Goal: Task Accomplishment & Management: Manage account settings

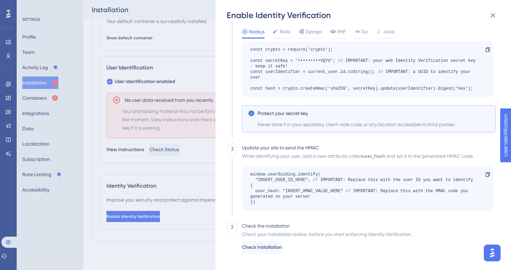
click at [315, 99] on div "For each logged-in user, you must generate an HMAC (Hash-based Message Authenti…" at bounding box center [369, 47] width 254 height 169
drag, startPoint x: 325, startPoint y: 89, endPoint x: 282, endPoint y: 88, distance: 42.8
click at [282, 88] on div "const crypto = require('crypto'); const secretKey = '•••••••••VQYU'; // IMPORTA…" at bounding box center [364, 69] width 228 height 45
copy div "crypto.createHmac"
click at [278, 248] on span "Check Installation" at bounding box center [262, 247] width 40 height 8
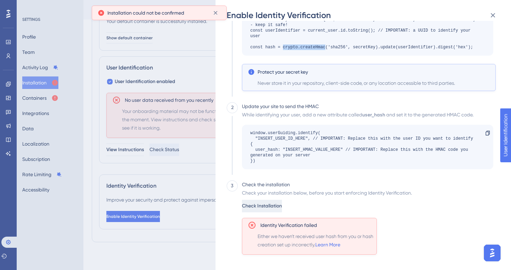
scroll to position [116, 0]
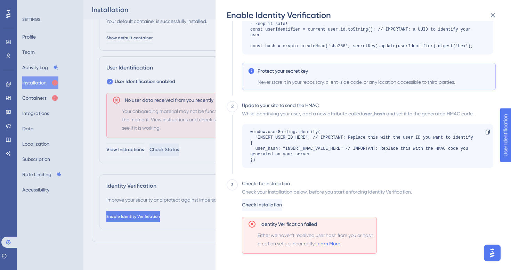
click at [289, 211] on div "Check your installation below, before you start enforcing Identity Verification…" at bounding box center [327, 221] width 170 height 66
click at [283, 206] on span "Check Installation" at bounding box center [263, 205] width 40 height 8
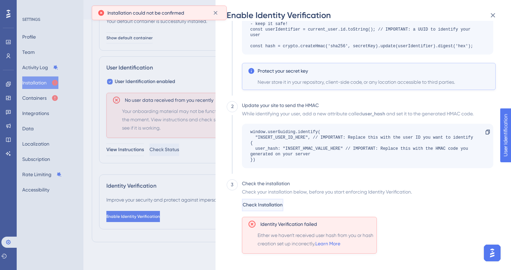
click at [283, 206] on span "Check Installation" at bounding box center [263, 205] width 40 height 8
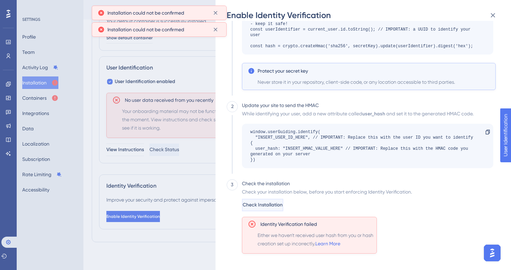
click at [283, 203] on span "Check Installation" at bounding box center [263, 205] width 40 height 8
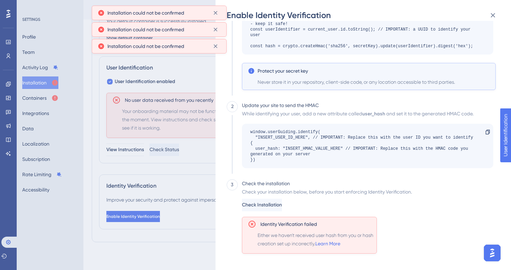
click at [282, 203] on span "Check Installation" at bounding box center [262, 205] width 40 height 8
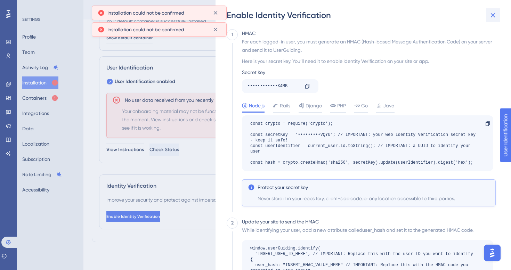
click at [493, 13] on icon at bounding box center [493, 15] width 8 height 8
click at [494, 16] on icon at bounding box center [493, 15] width 5 height 5
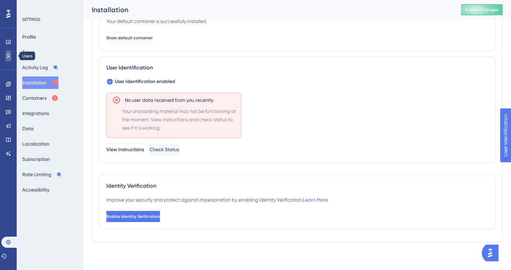
click at [8, 54] on icon at bounding box center [9, 56] width 6 height 6
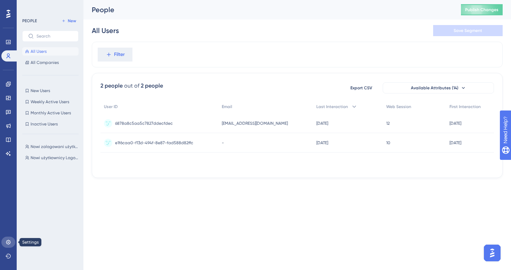
click at [12, 241] on link at bounding box center [8, 242] width 14 height 11
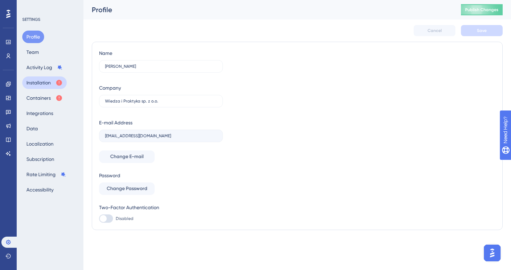
click at [46, 83] on button "Installation" at bounding box center [44, 82] width 45 height 13
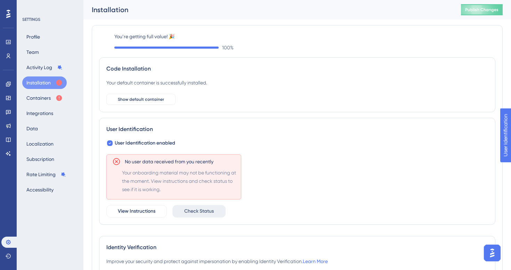
scroll to position [67, 0]
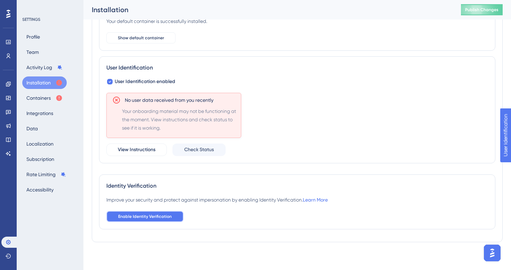
click at [167, 217] on span "Enable Identity Verification" at bounding box center [145, 217] width 54 height 6
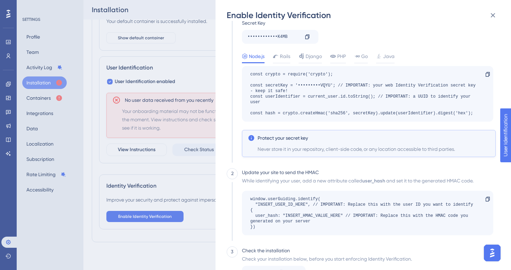
scroll to position [74, 0]
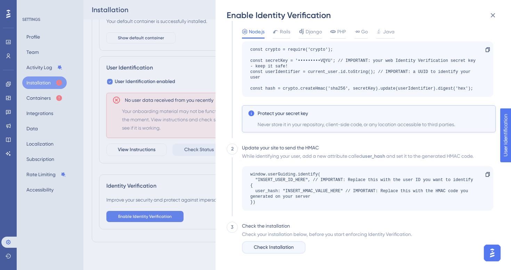
click at [292, 244] on span "Check Installation" at bounding box center [274, 247] width 40 height 8
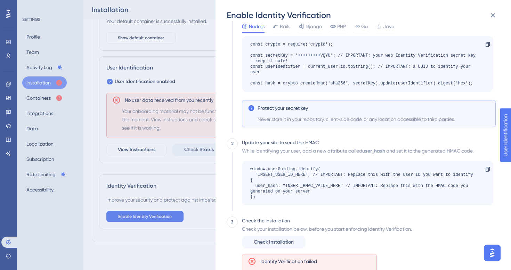
scroll to position [116, 0]
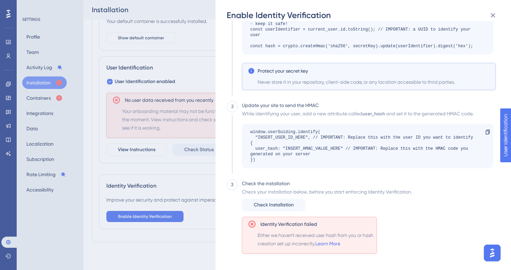
click at [7, 58] on div "Enable Identity Verification 1 HMAC For each logged-in user, you must generate …" at bounding box center [255, 135] width 511 height 270
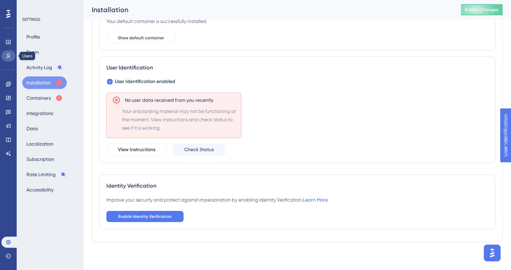
click at [9, 54] on icon at bounding box center [9, 56] width 6 height 6
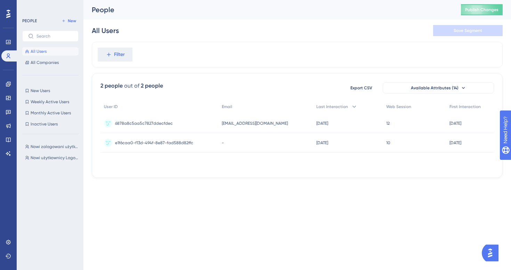
click at [54, 152] on div "Nowi zalogowani użytkownicy Logopeda+ Nowi zalogowani użytkownicy Logopeda+ Now…" at bounding box center [52, 199] width 60 height 118
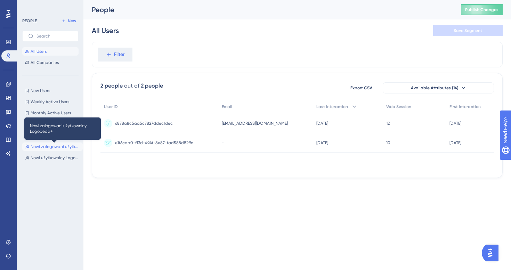
click at [54, 147] on span "Nowi zalogowani użytkownicy Logopeda+" at bounding box center [55, 147] width 49 height 6
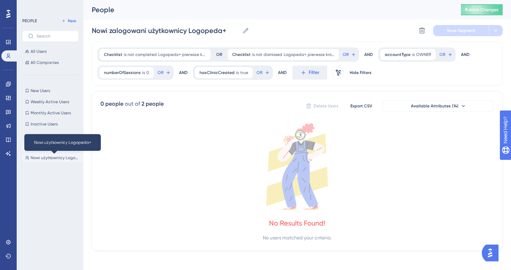
click at [53, 156] on span "Nowi użytkownicy Logopeda+" at bounding box center [55, 158] width 49 height 6
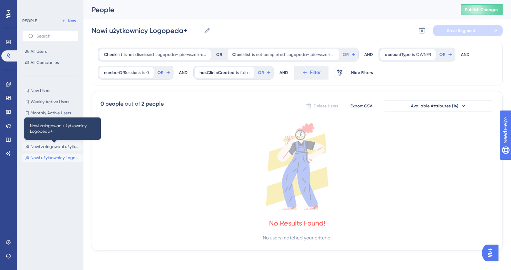
click at [55, 145] on span "Nowi zalogowani użytkownicy Logopeda+" at bounding box center [55, 147] width 49 height 6
type input "Nowi zalogowani użytkownicy Logopeda+"
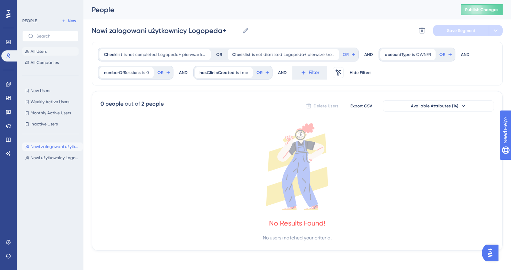
click at [46, 49] on span "All Users" at bounding box center [39, 52] width 16 height 6
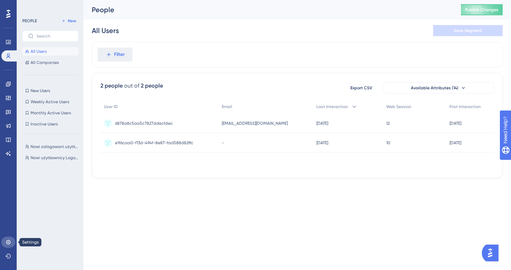
click at [5, 245] on link at bounding box center [8, 242] width 14 height 11
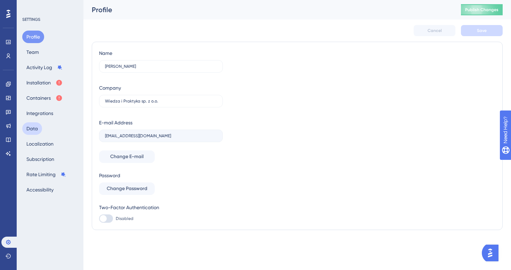
click at [34, 131] on button "Data" at bounding box center [32, 128] width 20 height 13
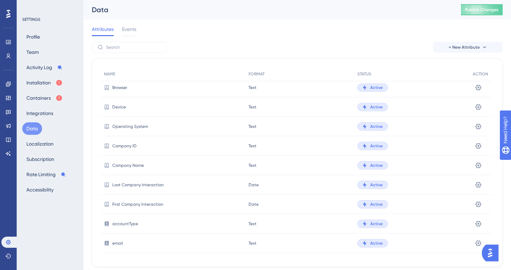
scroll to position [201, 0]
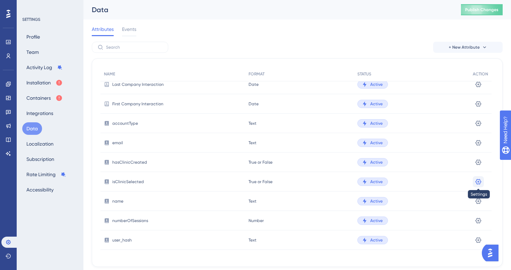
click at [473, 180] on button at bounding box center [478, 181] width 11 height 11
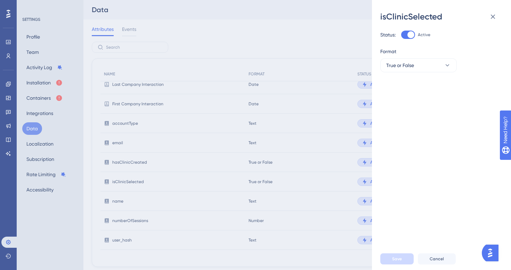
click at [407, 35] on div at bounding box center [410, 34] width 7 height 7
click at [401, 35] on input "Active" at bounding box center [401, 35] width 0 height 0
checkbox input "false"
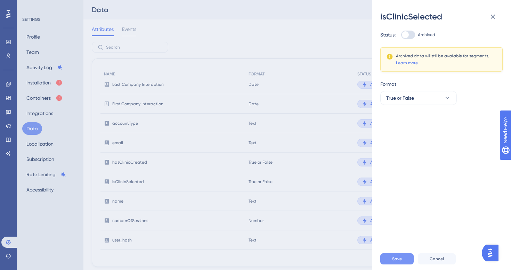
click at [396, 258] on span "Save" at bounding box center [397, 259] width 10 height 6
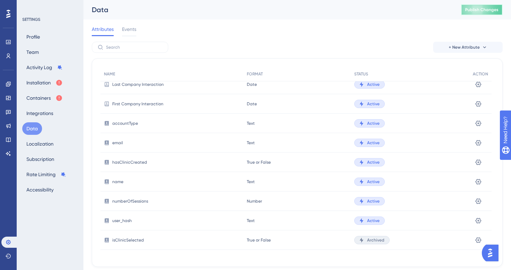
click at [473, 8] on span "Publish Changes" at bounding box center [481, 10] width 33 height 6
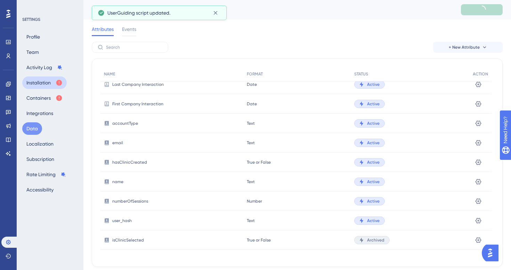
click at [42, 83] on button "Installation" at bounding box center [44, 82] width 45 height 13
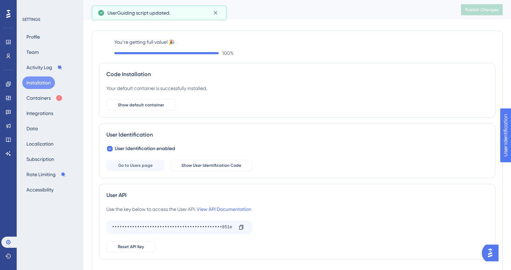
scroll to position [96, 0]
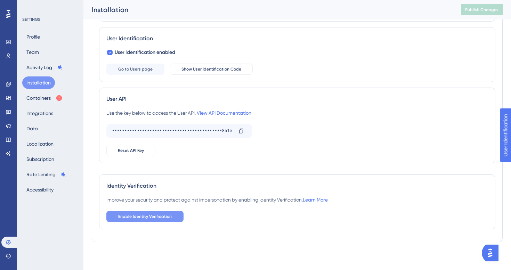
click at [172, 215] on button "Enable Identity Verification" at bounding box center [144, 216] width 77 height 11
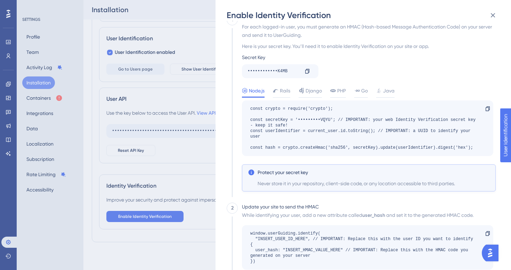
scroll to position [74, 0]
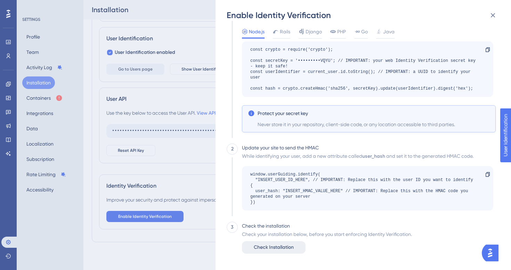
click at [281, 247] on span "Check Installation" at bounding box center [274, 247] width 40 height 8
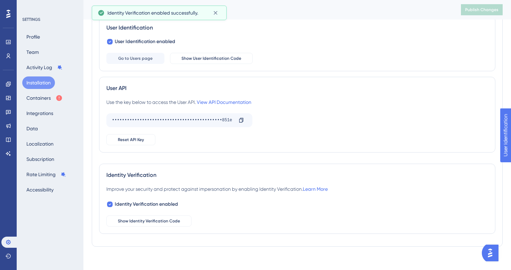
scroll to position [112, 0]
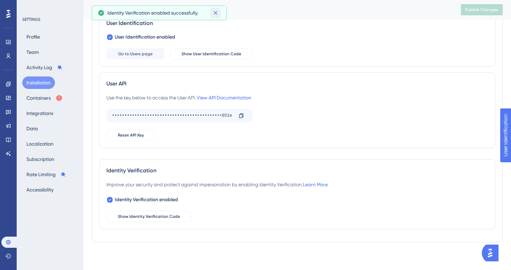
click at [219, 10] on button at bounding box center [215, 12] width 11 height 11
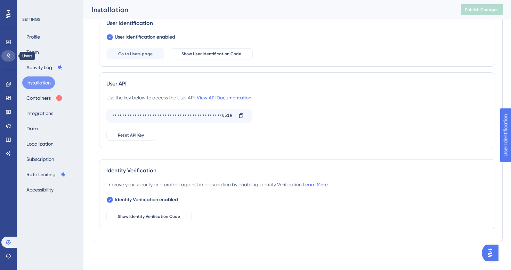
click at [7, 55] on icon at bounding box center [9, 56] width 4 height 5
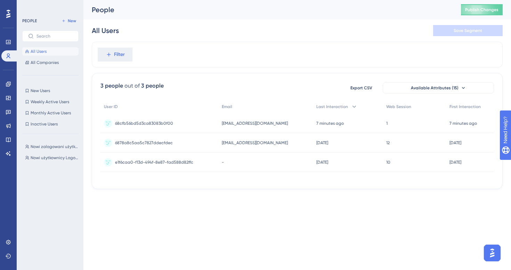
click at [53, 153] on div "Nowi zalogowani użytkownicy Logopeda+ Nowi zalogowani użytkownicy Logopeda+ Now…" at bounding box center [52, 199] width 60 height 118
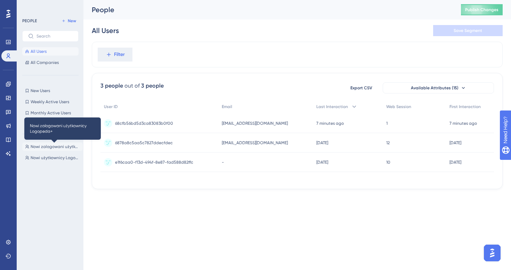
click at [55, 144] on span "Nowi zalogowani użytkownicy Logopeda+" at bounding box center [55, 147] width 49 height 6
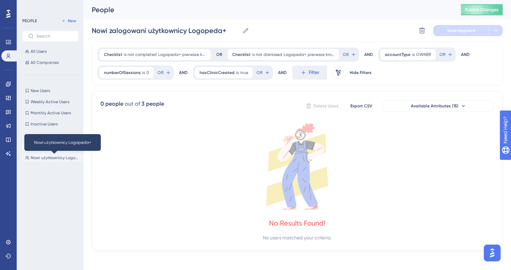
click at [54, 157] on span "Nowi użytkownicy Logopeda+" at bounding box center [55, 158] width 49 height 6
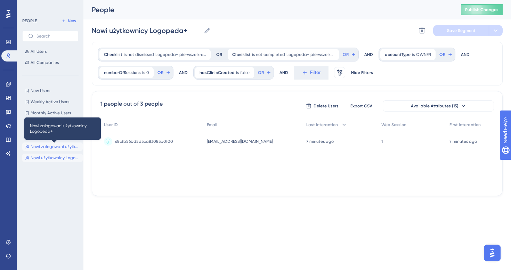
click at [63, 147] on span "Nowi zalogowani użytkownicy Logopeda+" at bounding box center [55, 147] width 49 height 6
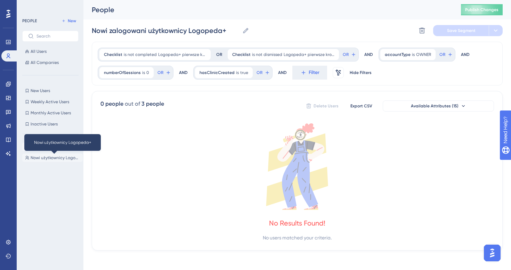
click at [59, 155] on span "Nowi użytkownicy Logopeda+" at bounding box center [55, 158] width 49 height 6
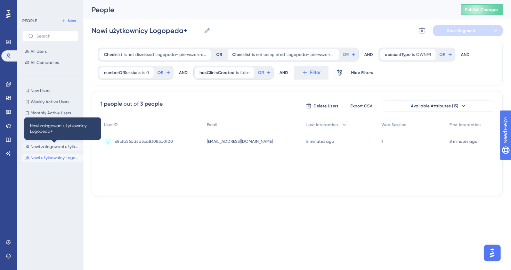
click at [64, 147] on span "Nowi zalogowani użytkownicy Logopeda+" at bounding box center [55, 147] width 49 height 6
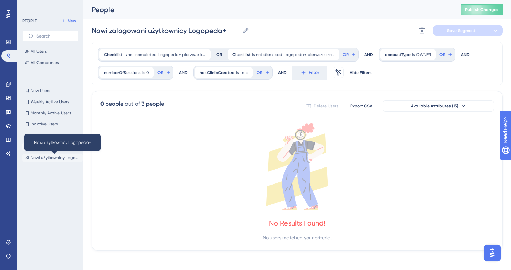
click at [62, 156] on span "Nowi użytkownicy Logopeda+" at bounding box center [55, 158] width 49 height 6
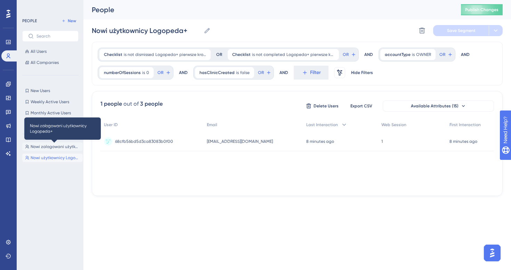
click at [66, 145] on span "Nowi zalogowani użytkownicy Logopeda+" at bounding box center [55, 147] width 49 height 6
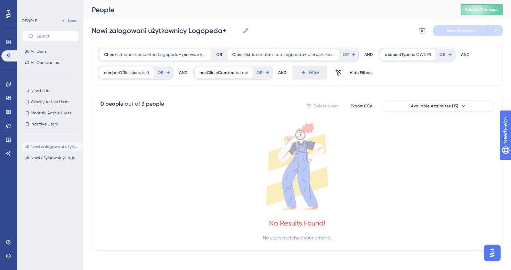
click at [39, 153] on div "Nowi zalogowani użytkownicy Logopeda+ Nowi zalogowani użytkownicy Logopeda+ Now…" at bounding box center [52, 199] width 60 height 118
click at [42, 162] on div "Nowi zalogowani użytkownicy Logopeda+ Nowi zalogowani użytkownicy Logopeda+ Now…" at bounding box center [52, 199] width 60 height 118
click at [43, 160] on span "Nowi użytkownicy Logopeda+" at bounding box center [55, 158] width 49 height 6
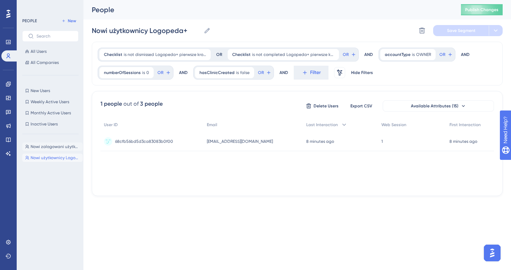
click at [51, 150] on button "Nowi zalogowani użytkownicy Logopeda+ Nowi zalogowani użytkownicy Logopeda+" at bounding box center [52, 147] width 60 height 8
type input "Nowi zalogowani użytkownicy Logopeda+"
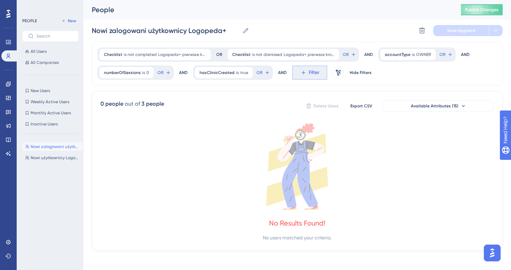
click at [310, 70] on span "Filter" at bounding box center [314, 72] width 11 height 8
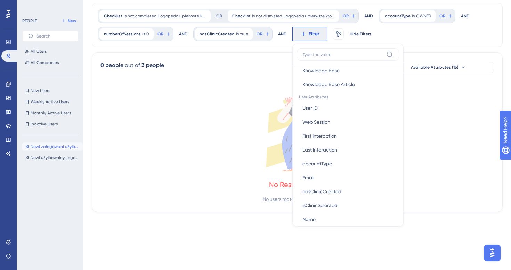
scroll to position [291, 0]
click at [318, 137] on span "First Interaction" at bounding box center [319, 135] width 34 height 8
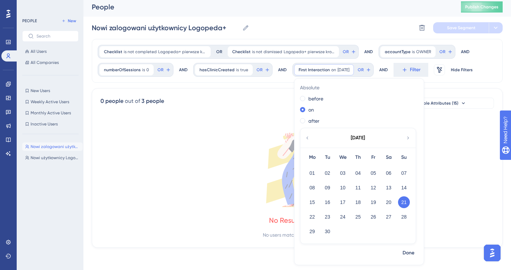
scroll to position [0, 0]
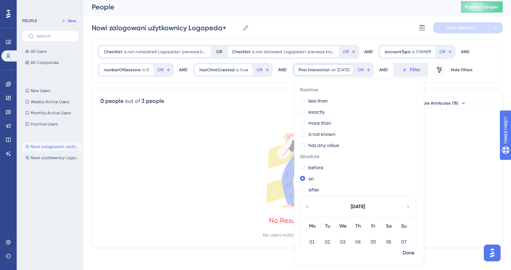
click at [489, 136] on icon at bounding box center [297, 164] width 394 height 87
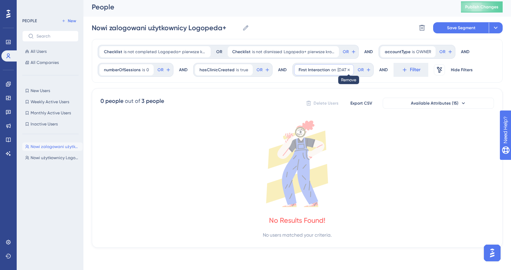
click at [351, 69] on icon at bounding box center [349, 70] width 4 height 4
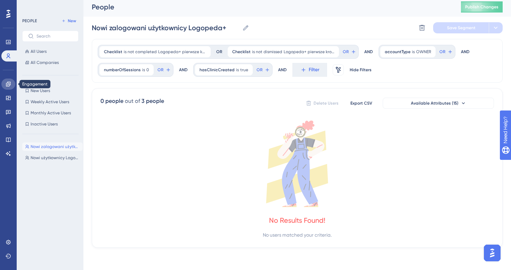
click at [8, 82] on icon at bounding box center [9, 84] width 6 height 6
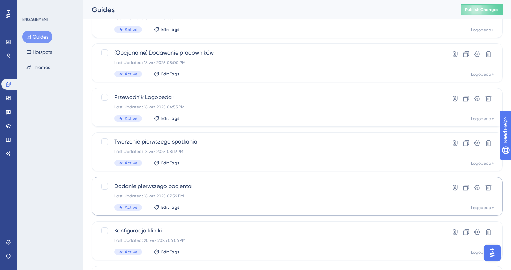
scroll to position [197, 0]
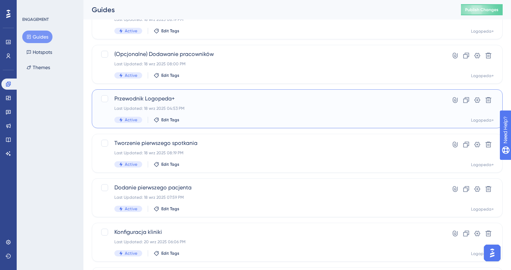
click at [208, 112] on div "Przewodnik Logopeda+ Last Updated: 18 wrz 2025 04:53 PM Active Edit Tags" at bounding box center [269, 109] width 310 height 29
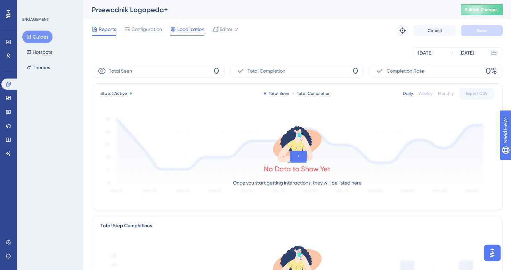
click at [173, 32] on icon at bounding box center [173, 29] width 6 height 6
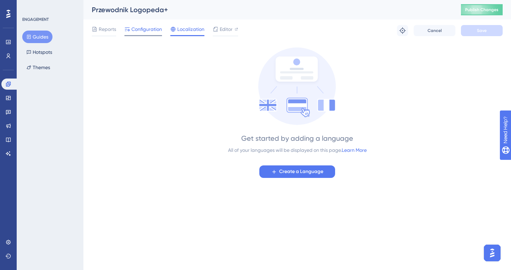
click at [158, 32] on span "Configuration" at bounding box center [146, 29] width 31 height 8
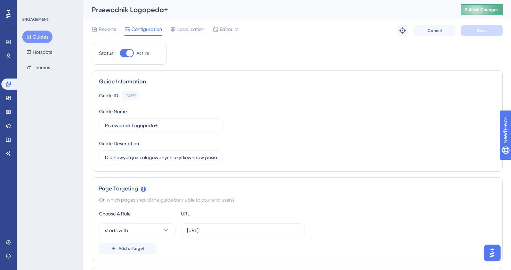
click at [484, 8] on span "Publish Changes" at bounding box center [481, 10] width 33 height 6
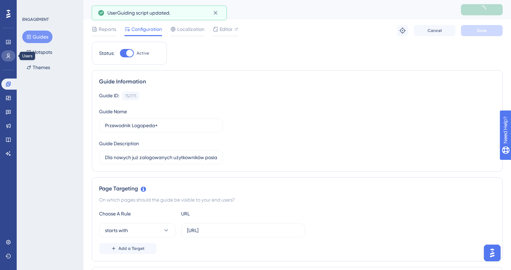
click at [4, 53] on link at bounding box center [8, 55] width 14 height 11
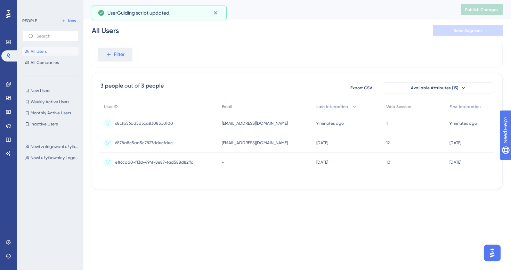
click at [1, 77] on div "Engagement Widgets Feedback Product Updates Knowledge Base AI Assistant" at bounding box center [8, 111] width 14 height 98
click at [3, 82] on link at bounding box center [8, 84] width 14 height 11
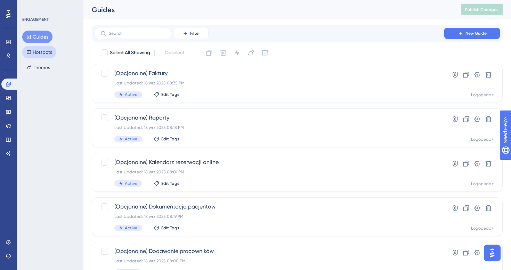
click at [47, 48] on button "Hotspots" at bounding box center [39, 52] width 34 height 13
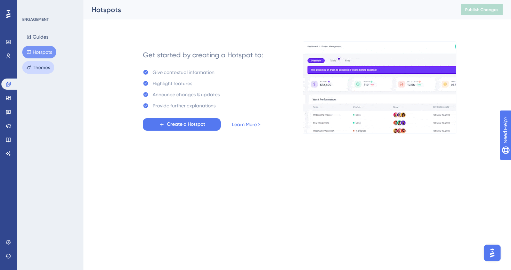
click at [43, 71] on button "Themes" at bounding box center [38, 67] width 32 height 13
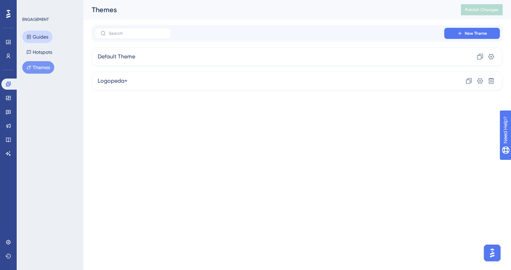
click at [42, 34] on button "Guides" at bounding box center [37, 37] width 30 height 13
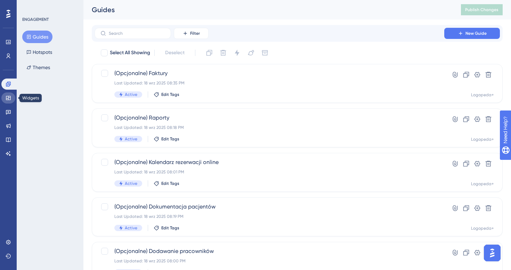
click at [8, 96] on icon at bounding box center [8, 98] width 5 height 4
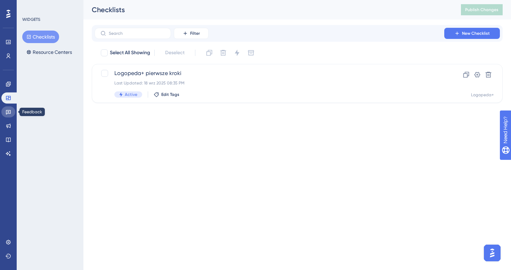
click at [7, 112] on icon at bounding box center [8, 112] width 5 height 5
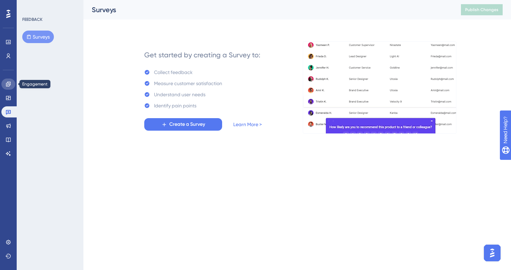
click at [8, 81] on link at bounding box center [8, 84] width 14 height 11
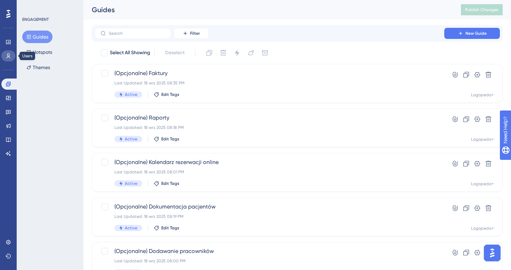
click at [8, 55] on icon at bounding box center [9, 56] width 6 height 6
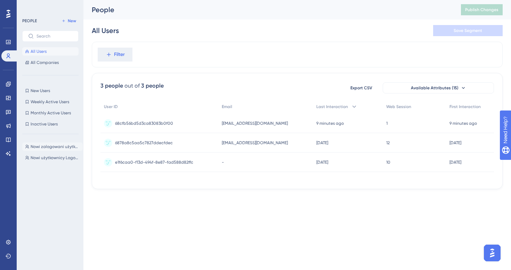
click at [60, 144] on button "Nowi zalogowani użytkownicy Logopeda+ Nowi zalogowani użytkownicy Logopeda+" at bounding box center [52, 147] width 60 height 8
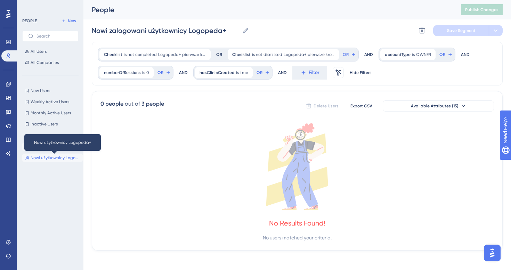
click at [56, 156] on span "Nowi użytkownicy Logopeda+" at bounding box center [55, 158] width 49 height 6
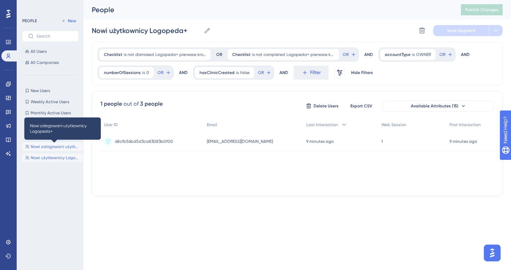
click at [54, 147] on span "Nowi zalogowani użytkownicy Logopeda+" at bounding box center [55, 147] width 49 height 6
type input "Nowi zalogowani użytkownicy Logopeda+"
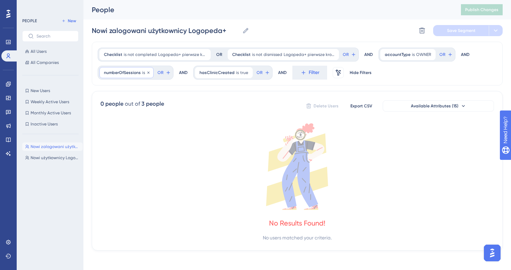
click at [137, 73] on span "numberOfSessions" at bounding box center [122, 73] width 37 height 6
click at [111, 146] on div "is not" at bounding box center [143, 142] width 76 height 8
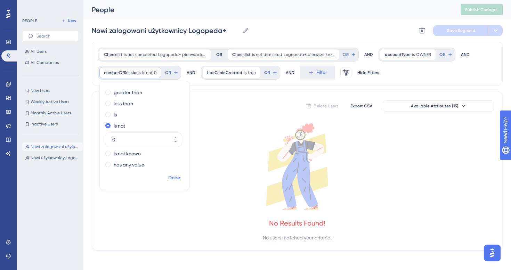
click at [177, 177] on span "Done" at bounding box center [174, 178] width 12 height 8
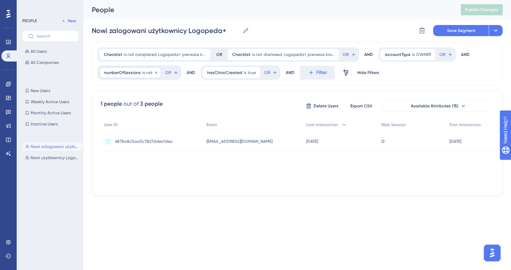
click at [144, 73] on span "is not" at bounding box center [147, 73] width 10 height 6
click at [132, 118] on div "is" at bounding box center [143, 115] width 76 height 8
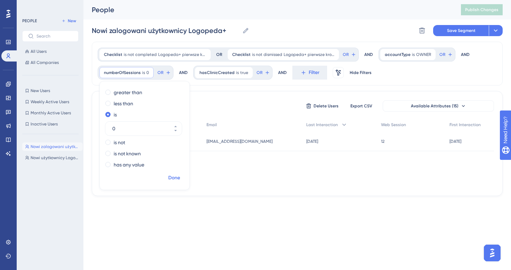
click at [177, 178] on span "Done" at bounding box center [174, 178] width 12 height 8
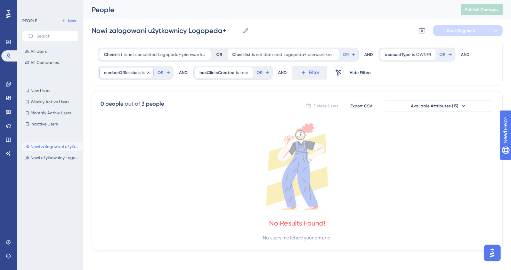
click at [131, 75] on div "numberOfSessions is 0 0 Remove" at bounding box center [126, 72] width 54 height 11
click at [113, 144] on div "is not" at bounding box center [143, 142] width 76 height 8
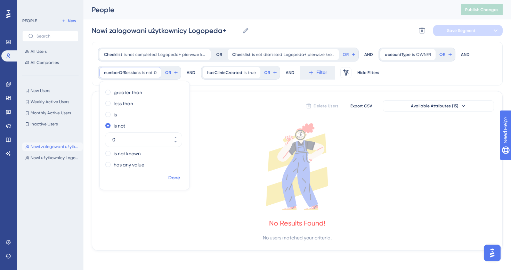
click at [176, 178] on span "Done" at bounding box center [174, 178] width 12 height 8
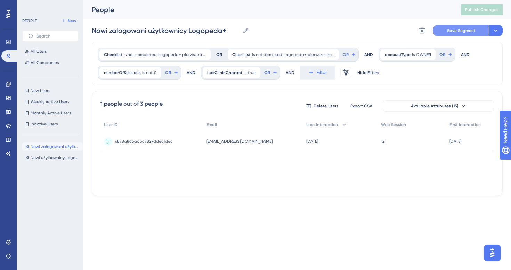
click at [453, 30] on span "Save Segment" at bounding box center [461, 31] width 29 height 6
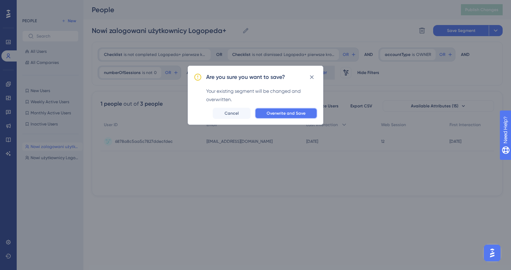
click at [282, 114] on span "Overwrite and Save" at bounding box center [286, 114] width 39 height 6
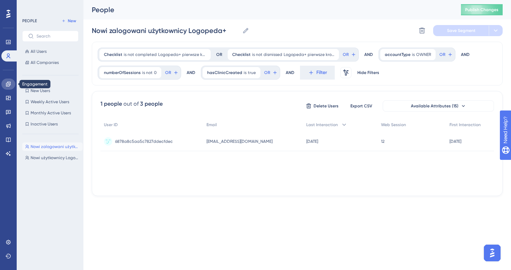
click at [9, 86] on icon at bounding box center [9, 84] width 6 height 6
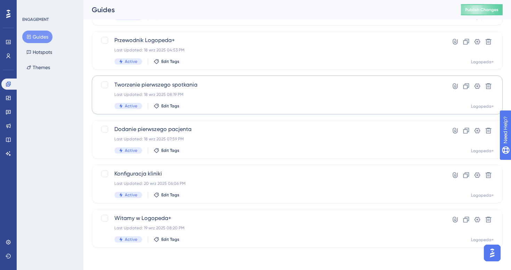
scroll to position [215, 0]
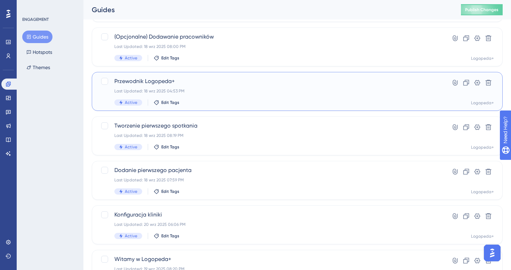
click at [218, 87] on div "Przewodnik Logopeda+ Last Updated: 18 wrz 2025 04:53 PM Active Edit Tags" at bounding box center [269, 91] width 310 height 29
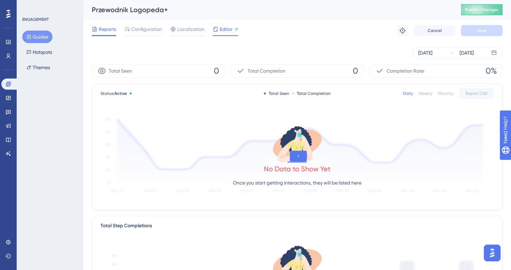
click at [222, 30] on span "Editor" at bounding box center [226, 29] width 13 height 8
click at [142, 34] on div "Configuration" at bounding box center [143, 30] width 38 height 11
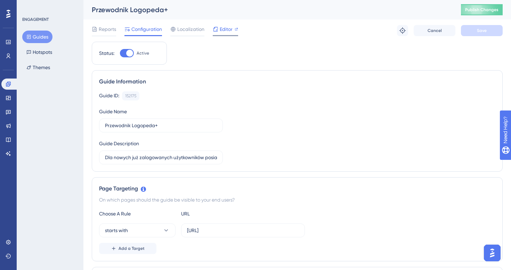
click at [228, 30] on span "Editor" at bounding box center [226, 29] width 13 height 8
click at [12, 99] on link at bounding box center [8, 97] width 14 height 11
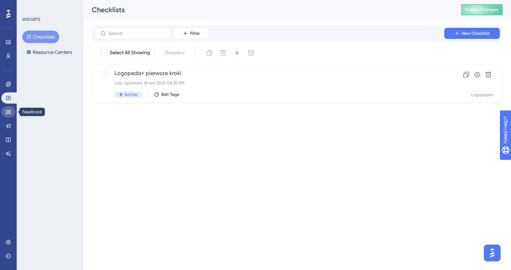
click at [7, 115] on link at bounding box center [8, 111] width 14 height 11
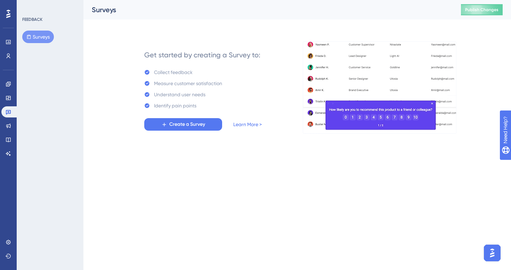
click at [5, 90] on div "Engagement Widgets Feedback Product Updates Knowledge Base AI Assistant" at bounding box center [8, 119] width 14 height 81
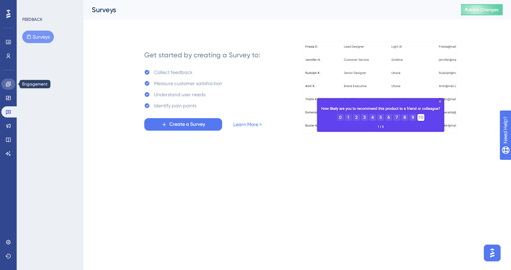
click at [6, 87] on link at bounding box center [8, 84] width 14 height 11
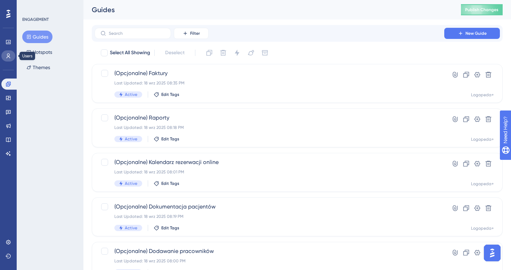
click at [10, 55] on icon at bounding box center [9, 56] width 6 height 6
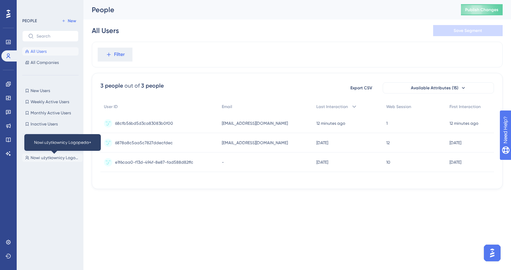
click at [58, 157] on span "Nowi użytkownicy Logopeda+" at bounding box center [55, 158] width 49 height 6
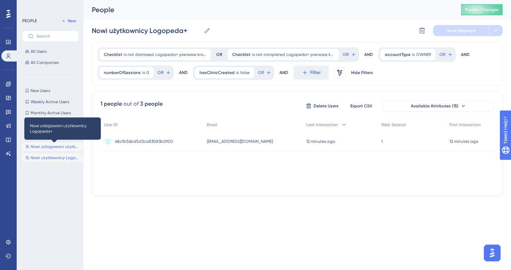
click at [50, 148] on span "Nowi zalogowani użytkownicy Logopeda+" at bounding box center [55, 147] width 49 height 6
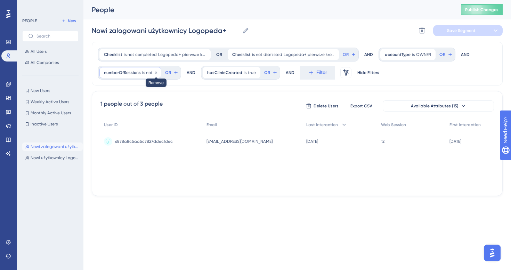
click at [154, 75] on div at bounding box center [156, 73] width 4 height 7
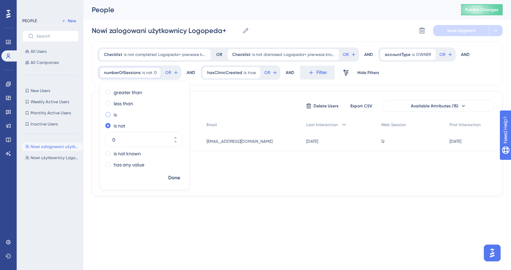
click at [123, 114] on div "is" at bounding box center [143, 115] width 76 height 8
click at [420, 74] on div "Checklist is not completed Logopeda+ pierwsze kroki Logopeda+ pierwsze kroki Re…" at bounding box center [297, 64] width 411 height 44
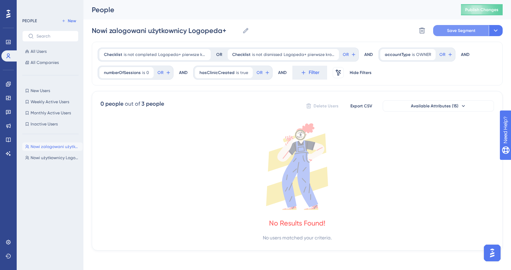
click at [472, 32] on span "Save Segment" at bounding box center [461, 31] width 29 height 6
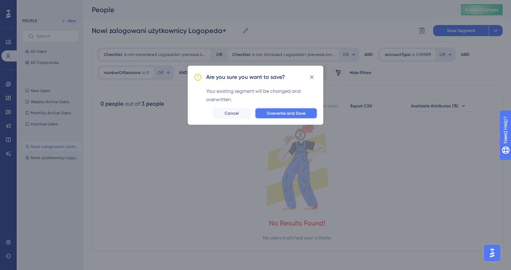
click at [297, 117] on button "Overwrite and Save" at bounding box center [286, 113] width 63 height 11
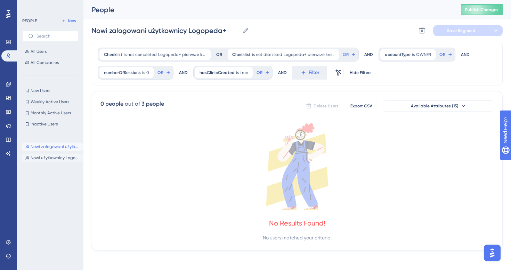
click at [47, 161] on button "Nowi użytkownicy Logopeda+ Nowi użytkownicy Logopeda+" at bounding box center [52, 158] width 60 height 8
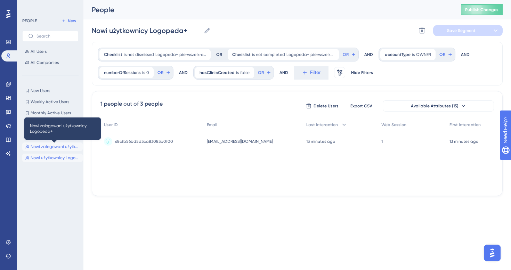
click at [53, 146] on span "Nowi zalogowani użytkownicy Logopeda+" at bounding box center [55, 147] width 49 height 6
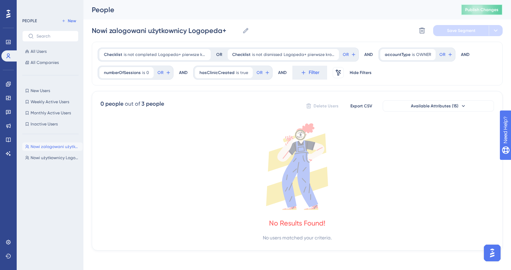
click at [482, 13] on button "Publish Changes" at bounding box center [482, 9] width 42 height 11
click at [309, 79] on button "Filter" at bounding box center [309, 73] width 35 height 14
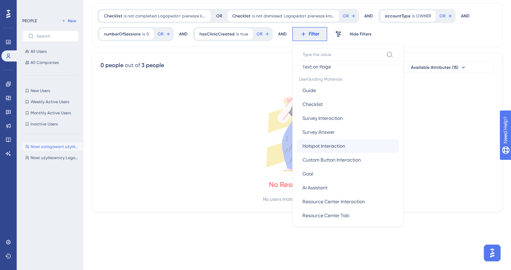
scroll to position [97, 0]
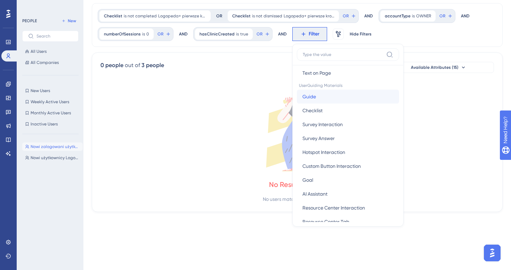
click at [333, 100] on button "Guide Guide" at bounding box center [348, 97] width 102 height 14
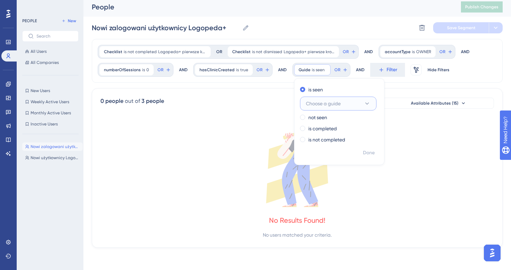
scroll to position [3, 0]
click at [337, 106] on span "Choose a guide" at bounding box center [323, 103] width 35 height 8
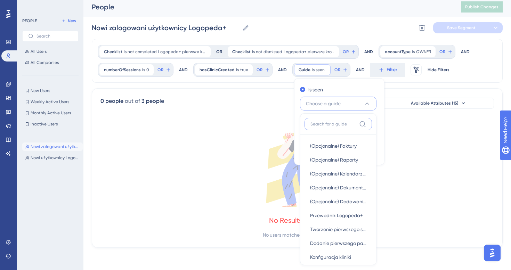
scroll to position [4, 0]
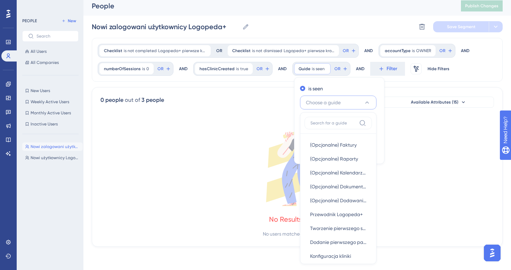
click at [338, 104] on span "Choose a guide" at bounding box center [323, 102] width 35 height 8
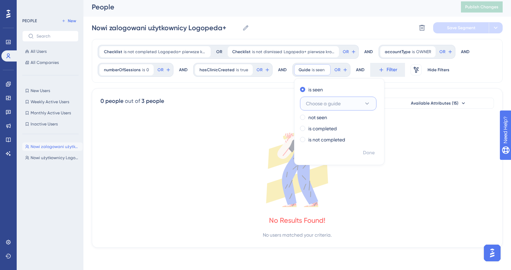
click at [338, 104] on span "Choose a guide" at bounding box center [323, 103] width 35 height 8
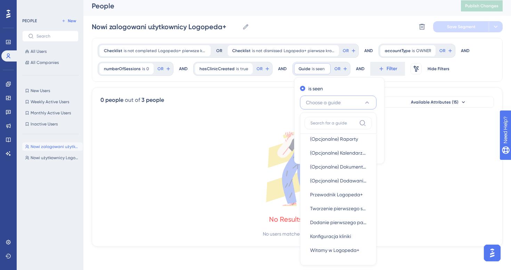
scroll to position [20, 0]
click at [247, 68] on icon at bounding box center [248, 68] width 2 height 2
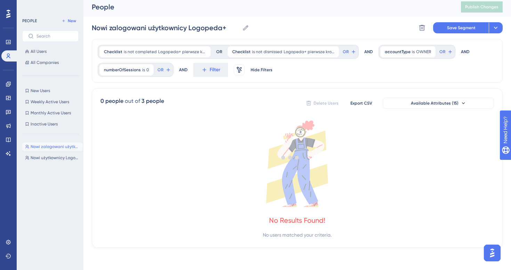
scroll to position [0, 0]
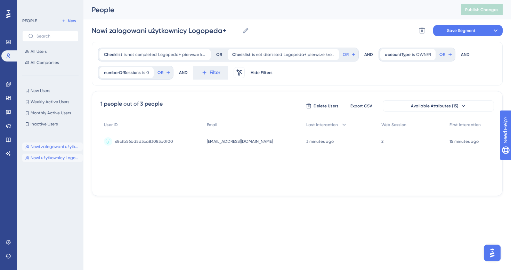
click at [42, 155] on span "Nowi użytkownicy Logopeda+" at bounding box center [55, 158] width 49 height 6
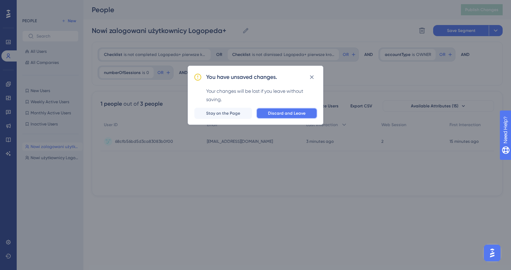
click at [277, 111] on span "Discard and Leave" at bounding box center [287, 114] width 38 height 6
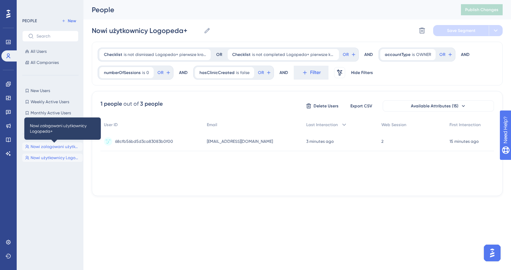
click at [48, 146] on span "Nowi zalogowani użytkownicy Logopeda+" at bounding box center [55, 147] width 49 height 6
type input "Nowi zalogowani użytkownicy Logopeda+"
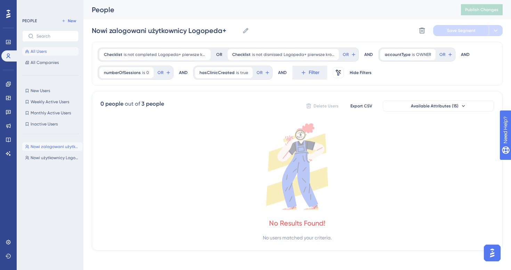
click at [47, 54] on button "All Users" at bounding box center [50, 51] width 56 height 8
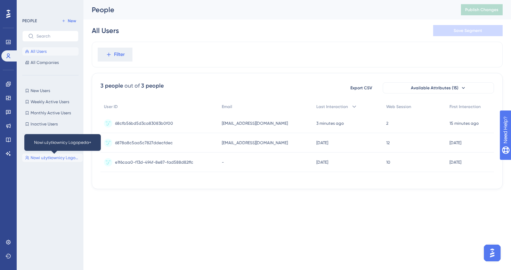
click at [59, 157] on span "Nowi użytkownicy Logopeda+" at bounding box center [55, 158] width 49 height 6
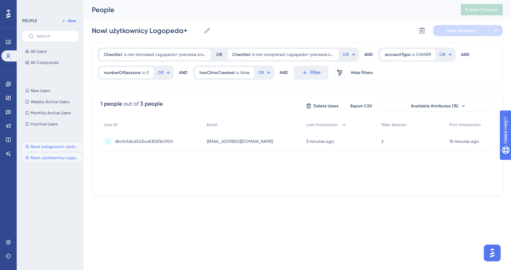
click at [53, 143] on button "Nowi zalogowani użytkownicy Logopeda+ Nowi zalogowani użytkownicy Logopeda+" at bounding box center [52, 147] width 60 height 8
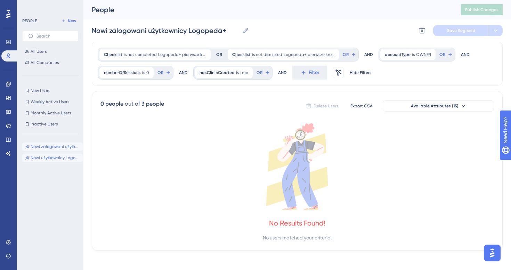
click at [57, 161] on button "Nowi użytkownicy Logopeda+ Nowi użytkownicy Logopeda+" at bounding box center [52, 158] width 60 height 8
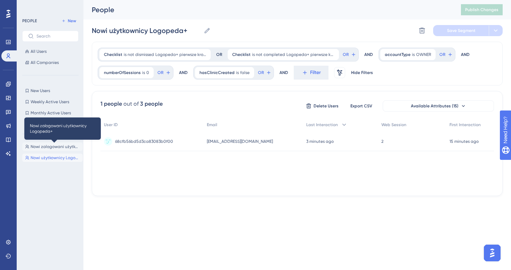
click at [56, 146] on span "Nowi zalogowani użytkownicy Logopeda+" at bounding box center [55, 147] width 49 height 6
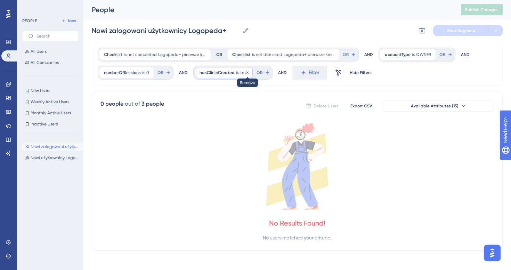
click at [246, 74] on icon at bounding box center [247, 73] width 4 height 4
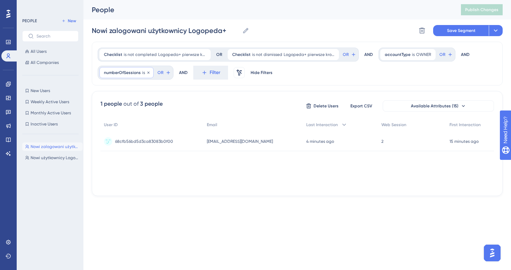
click at [131, 75] on div "numberOfSessions is 0 0 Remove" at bounding box center [126, 72] width 54 height 11
click at [134, 141] on div "is not" at bounding box center [143, 142] width 76 height 8
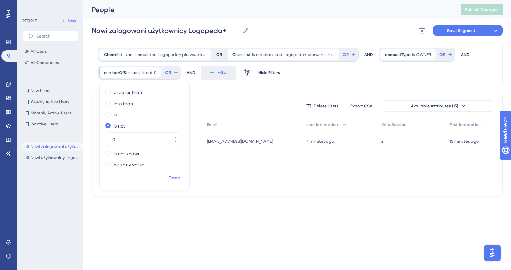
click at [176, 175] on span "Done" at bounding box center [174, 178] width 12 height 8
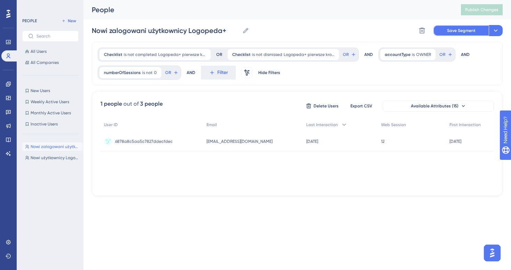
click at [467, 32] on span "Save Segment" at bounding box center [461, 31] width 29 height 6
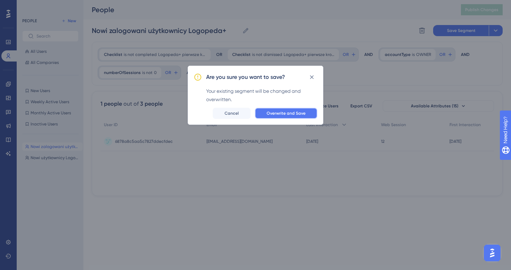
click at [291, 114] on span "Overwrite and Save" at bounding box center [286, 114] width 39 height 6
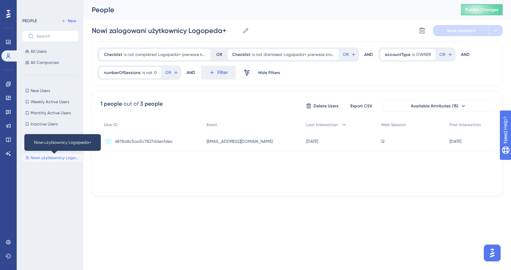
click at [47, 158] on span "Nowi użytkownicy Logopeda+" at bounding box center [55, 158] width 49 height 6
type input "Nowi użytkownicy Logopeda+"
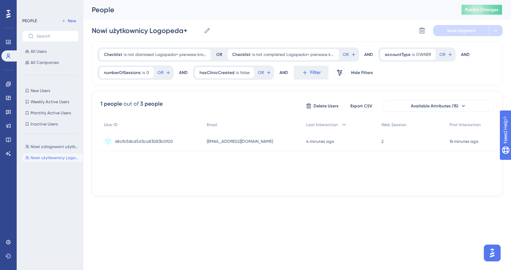
click at [479, 10] on span "Publish Changes" at bounding box center [481, 10] width 33 height 6
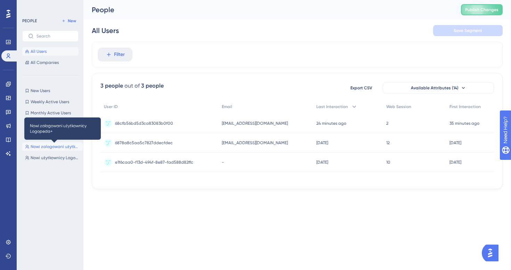
click at [52, 145] on span "Nowi zalogowani użytkownicy Logopeda+" at bounding box center [55, 147] width 49 height 6
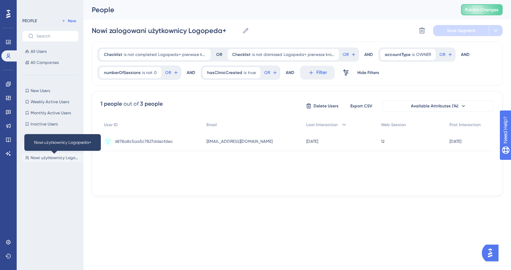
click at [40, 159] on span "Nowi użytkownicy Logopeda+" at bounding box center [55, 158] width 49 height 6
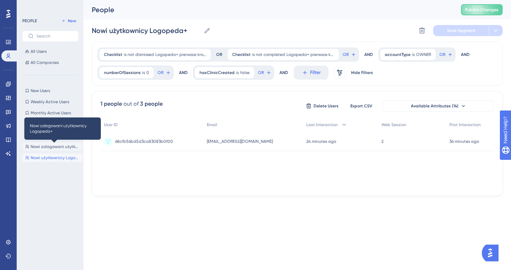
click at [38, 145] on span "Nowi zalogowani użytkownicy Logopeda+" at bounding box center [55, 147] width 49 height 6
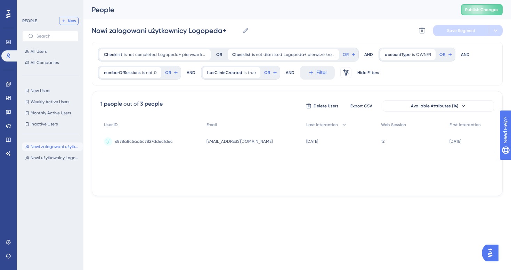
click at [68, 19] on span "New" at bounding box center [72, 21] width 8 height 6
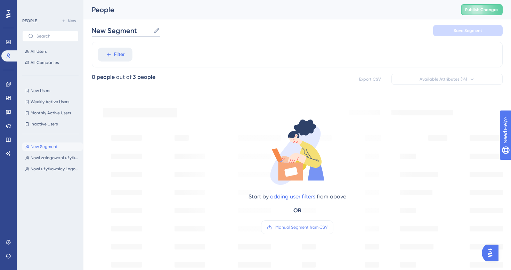
click at [119, 31] on input "New Segment" at bounding box center [121, 31] width 59 height 10
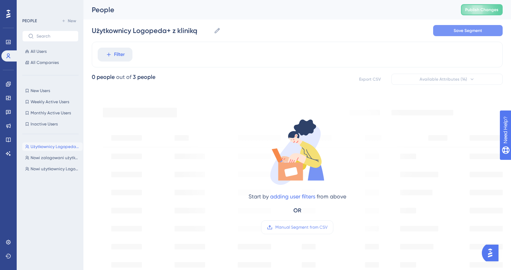
click at [461, 30] on span "Save Segment" at bounding box center [468, 31] width 29 height 6
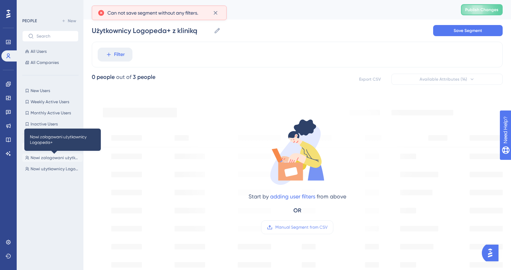
click at [47, 156] on span "Nowi zalogowani użytkownicy Logopeda+" at bounding box center [55, 158] width 49 height 6
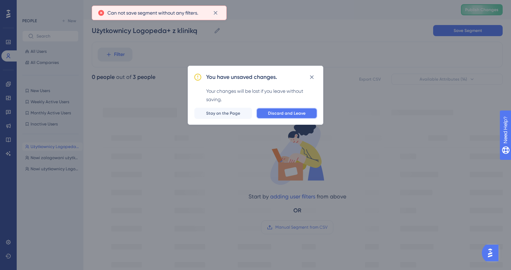
click at [304, 117] on button "Discard and Leave" at bounding box center [286, 113] width 61 height 11
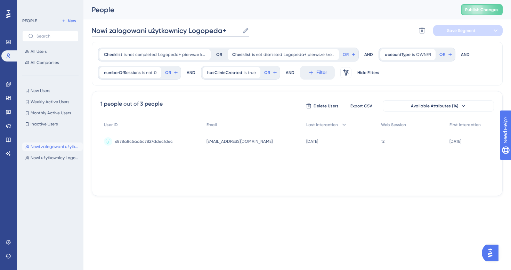
click at [129, 29] on input "Nowi zalogowani użytkownicy Logopeda+" at bounding box center [166, 31] width 148 height 10
drag, startPoint x: 146, startPoint y: 30, endPoint x: 87, endPoint y: 31, distance: 58.8
click at [87, 31] on div "Performance Users Engagement Widgets Feedback Product Updates Knowledge Base AI…" at bounding box center [297, 103] width 428 height 207
click at [469, 28] on span "Save Segment" at bounding box center [461, 31] width 29 height 6
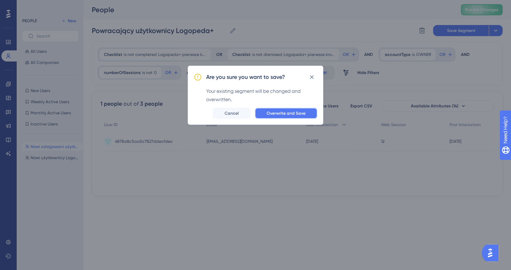
click at [302, 113] on span "Overwrite and Save" at bounding box center [286, 114] width 39 height 6
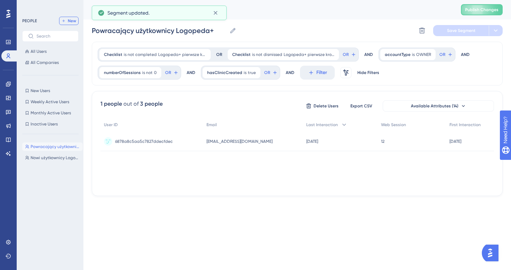
click at [71, 23] on span "New" at bounding box center [72, 21] width 8 height 6
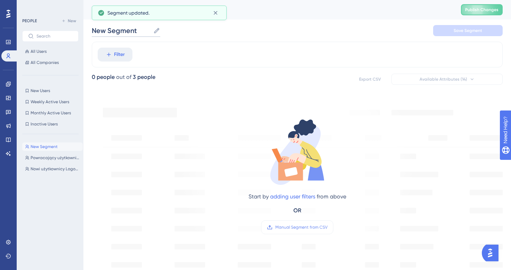
click at [128, 31] on input "New Segment" at bounding box center [121, 31] width 59 height 10
click at [134, 31] on input "New Segment" at bounding box center [121, 31] width 59 height 10
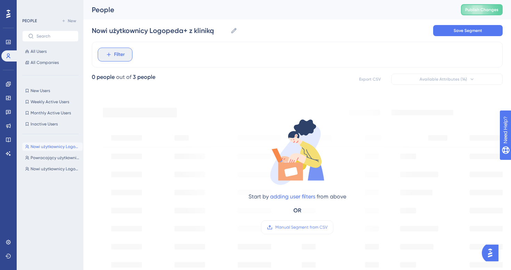
click at [99, 56] on button "Filter" at bounding box center [115, 55] width 35 height 14
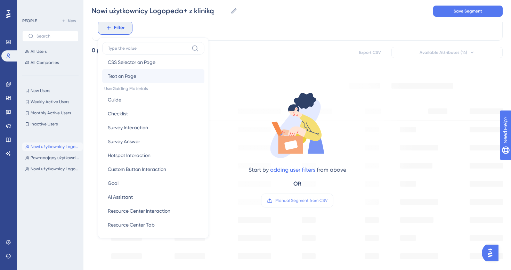
scroll to position [81, 0]
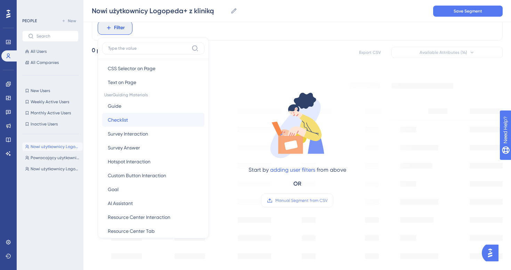
click at [140, 123] on button "Checklist Checklist" at bounding box center [153, 120] width 102 height 14
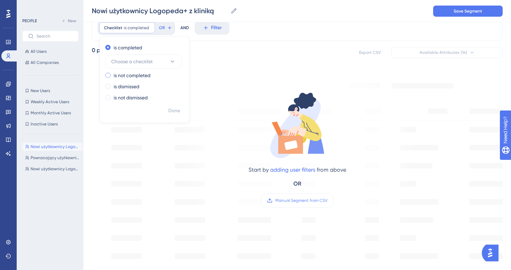
click at [146, 77] on label "is not completed" at bounding box center [132, 75] width 37 height 8
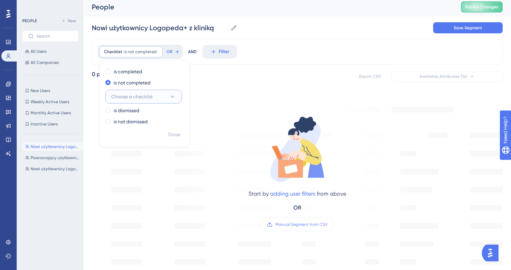
scroll to position [0, 0]
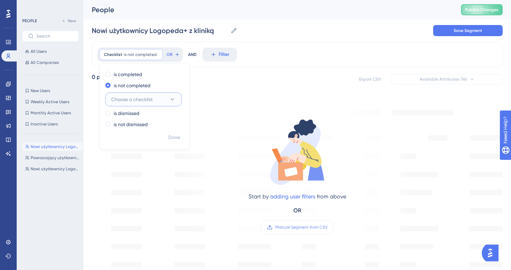
click at [165, 95] on button "Choose a checklist" at bounding box center [143, 99] width 76 height 14
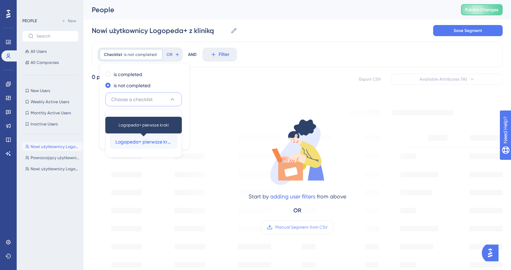
click at [148, 142] on span "Logopeda+ pierwsze kroki" at bounding box center [143, 142] width 56 height 8
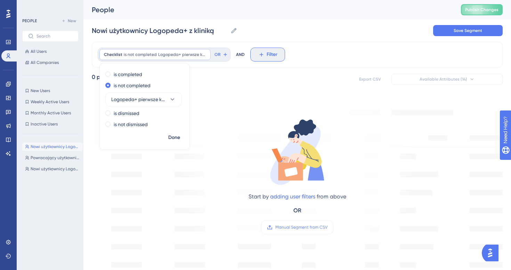
click at [261, 53] on icon at bounding box center [261, 55] width 4 height 4
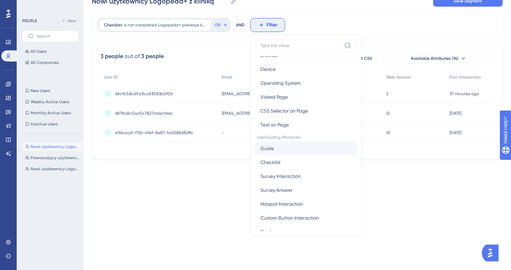
scroll to position [54, 0]
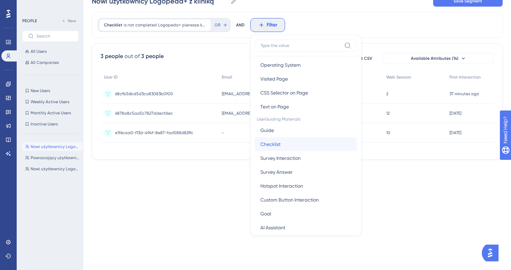
click at [287, 146] on button "Checklist Checklist" at bounding box center [306, 144] width 102 height 14
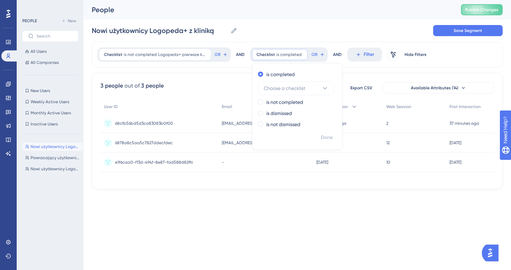
scroll to position [0, 0]
click at [288, 124] on label "is not dismissed" at bounding box center [283, 124] width 34 height 8
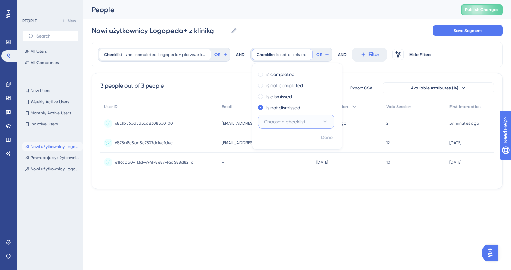
click at [310, 121] on button "Choose a checklist" at bounding box center [296, 122] width 76 height 14
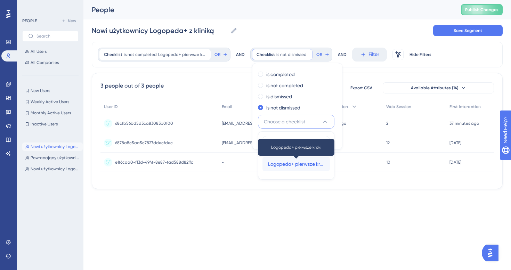
click at [291, 160] on span "Logopeda+ pierwsze kroki" at bounding box center [296, 164] width 56 height 8
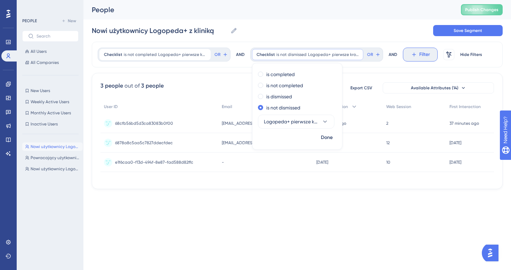
click at [404, 53] on button "Filter" at bounding box center [420, 55] width 35 height 14
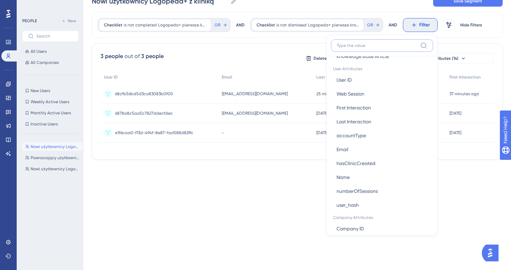
scroll to position [359, 0]
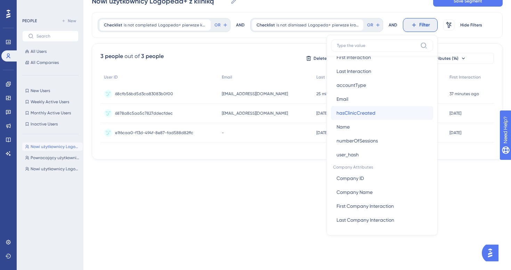
click at [380, 112] on button "hasClinicCreated hasClinicCreated" at bounding box center [382, 113] width 102 height 14
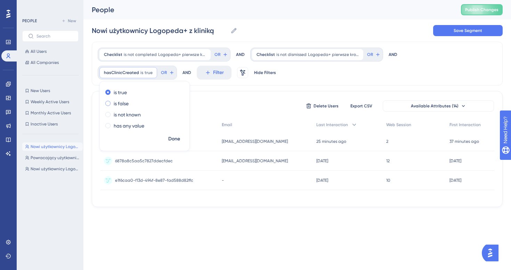
click at [128, 106] on label "is false" at bounding box center [121, 103] width 15 height 8
click at [124, 94] on label "is true" at bounding box center [120, 92] width 13 height 8
click at [208, 74] on icon at bounding box center [208, 73] width 6 height 6
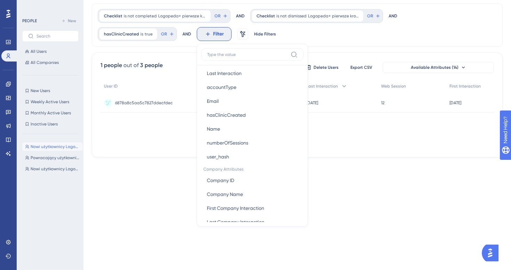
scroll to position [363, 0]
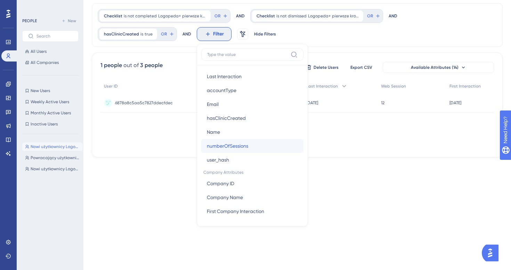
click at [244, 146] on span "numberOfSessions" at bounding box center [227, 146] width 41 height 8
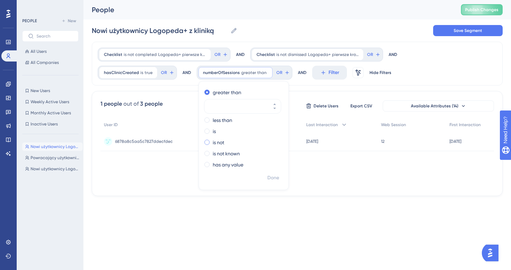
click at [213, 142] on label "is not" at bounding box center [218, 142] width 11 height 8
click at [250, 72] on icon at bounding box center [252, 73] width 4 height 4
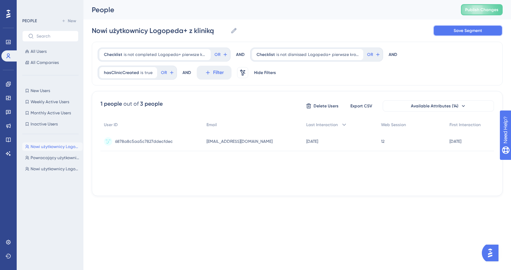
click at [476, 35] on button "Save Segment" at bounding box center [468, 30] width 70 height 11
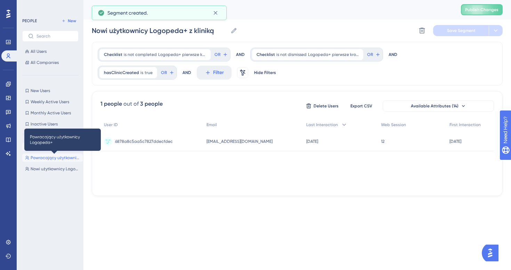
click at [52, 162] on button "Powracający użytkownicy Logopeda+ Powracający użytkownicy Logopeda+" at bounding box center [52, 158] width 60 height 8
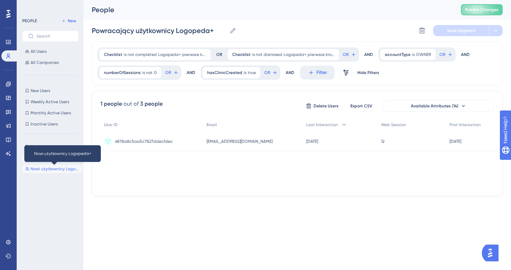
click at [49, 170] on span "Nowi użytkownicy Logopeda+" at bounding box center [55, 169] width 49 height 6
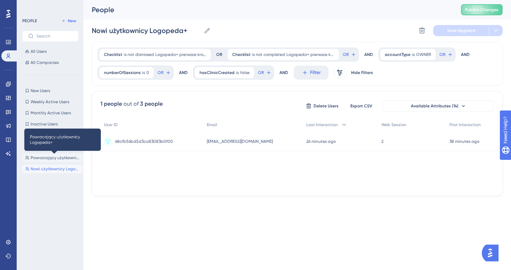
click at [58, 158] on span "Powracający użytkownicy Logopeda+" at bounding box center [55, 158] width 49 height 6
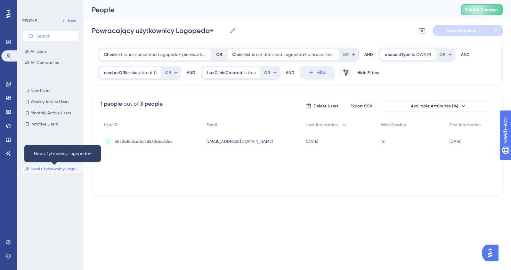
click at [62, 166] on span "Nowi użytkownicy Logopeda+" at bounding box center [55, 169] width 49 height 6
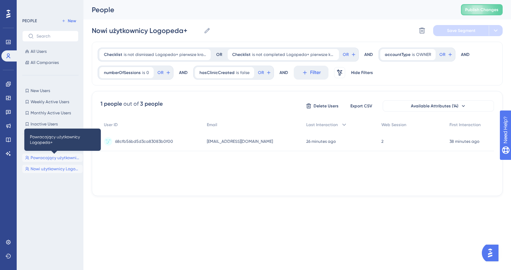
click at [65, 156] on span "Powracający użytkownicy Logopeda+" at bounding box center [55, 158] width 49 height 6
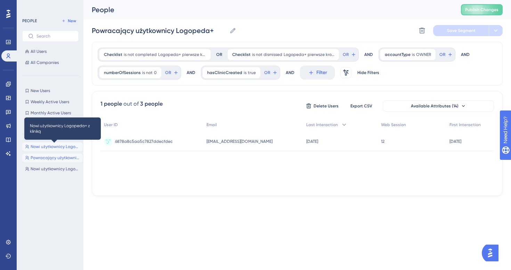
click at [65, 148] on span "Nowi użytkownicy Logopeda+ z kliniką" at bounding box center [55, 147] width 49 height 6
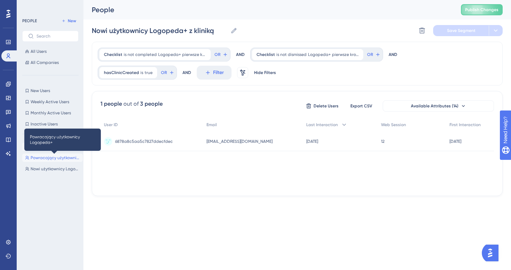
click at [65, 156] on span "Powracający użytkownicy Logopeda+" at bounding box center [55, 158] width 49 height 6
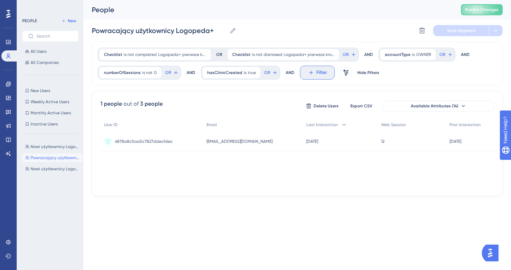
click at [319, 77] on button "Filter" at bounding box center [317, 73] width 35 height 14
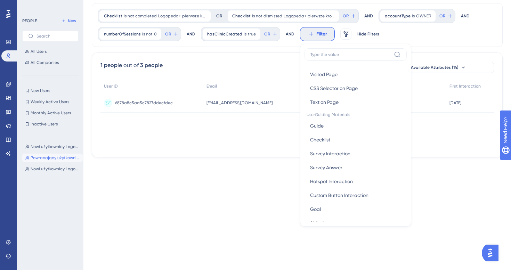
scroll to position [67, 0]
click at [336, 127] on button "Guide Guide" at bounding box center [356, 126] width 102 height 14
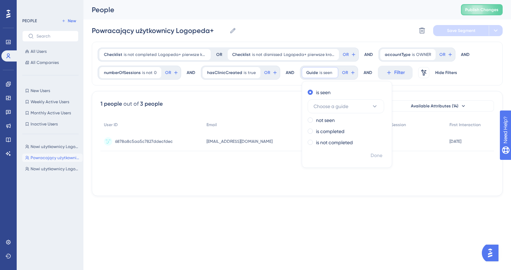
scroll to position [0, 0]
click at [336, 143] on label "is not completed" at bounding box center [334, 142] width 37 height 8
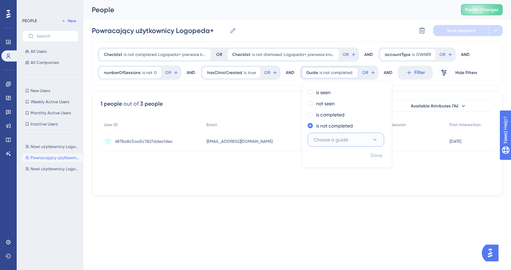
click at [334, 138] on span "Choose a guide" at bounding box center [331, 140] width 35 height 8
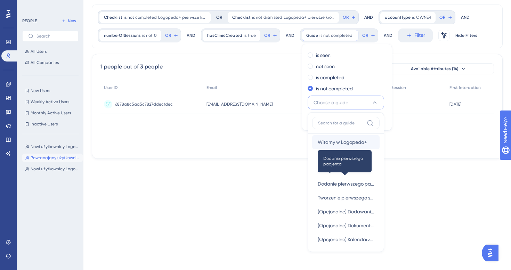
scroll to position [28, 0]
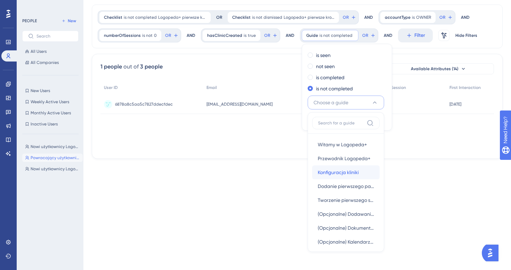
click at [340, 173] on span "Konfiguracja kliniki" at bounding box center [338, 172] width 41 height 8
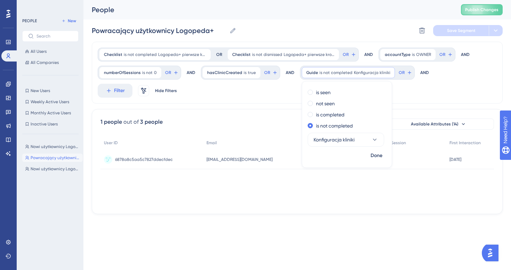
click at [414, 95] on div "Checklist is not completed Logopeda+ pierwsze kroki Logopeda+ pierwsze kroki Re…" at bounding box center [297, 73] width 411 height 62
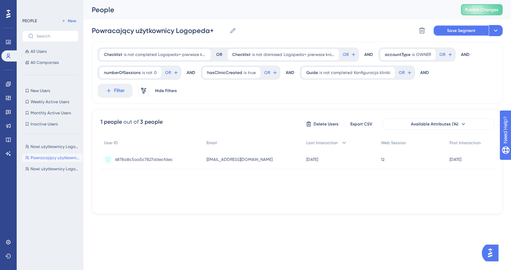
click at [452, 34] on button "Save Segment" at bounding box center [461, 30] width 56 height 11
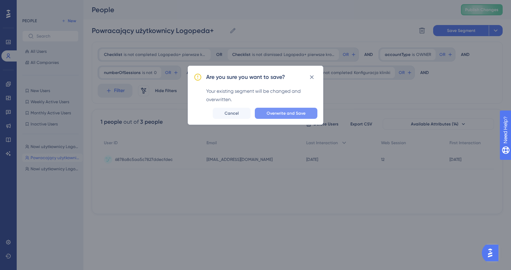
click at [293, 108] on button "Overwrite and Save" at bounding box center [286, 113] width 63 height 11
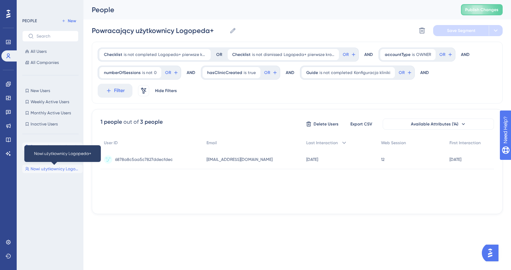
click at [54, 170] on span "Nowi użytkownicy Logopeda+" at bounding box center [55, 169] width 49 height 6
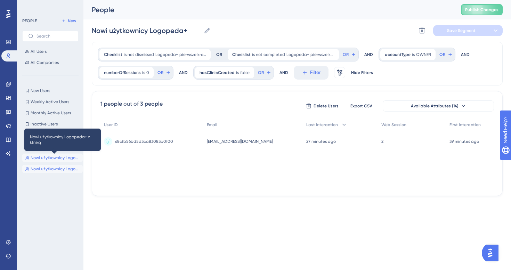
click at [55, 155] on span "Nowi użytkownicy Logopeda+ z kliniką" at bounding box center [55, 158] width 49 height 6
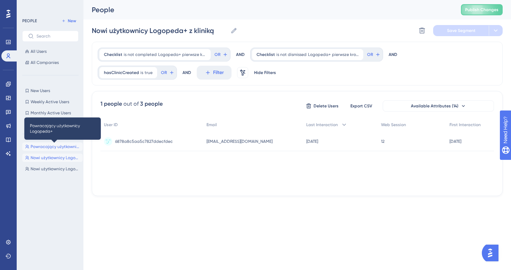
click at [41, 148] on span "Powracający użytkownicy Logopeda+" at bounding box center [55, 147] width 49 height 6
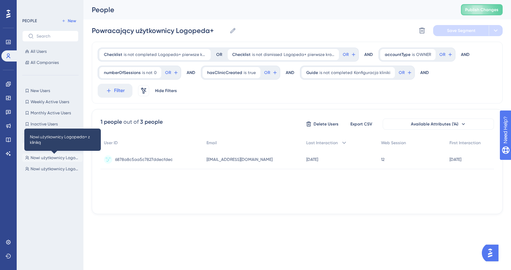
click at [48, 158] on span "Nowi użytkownicy Logopeda+ z kliniką" at bounding box center [55, 158] width 49 height 6
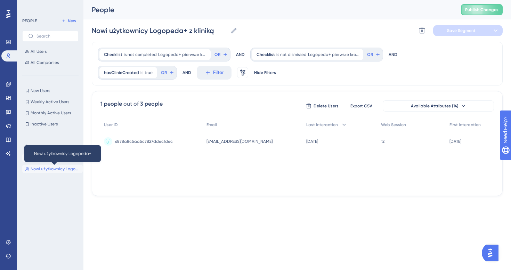
click at [51, 169] on span "Nowi użytkownicy Logopeda+" at bounding box center [55, 169] width 49 height 6
type input "Nowi użytkownicy Logopeda+"
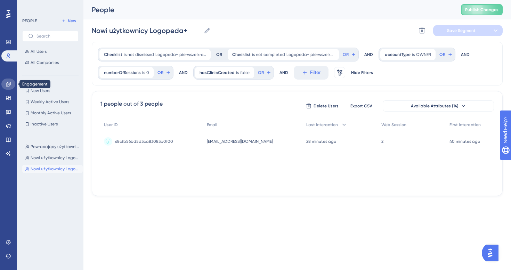
click at [10, 81] on link at bounding box center [8, 84] width 14 height 11
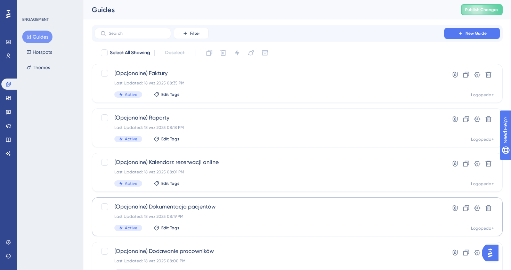
scroll to position [256, 0]
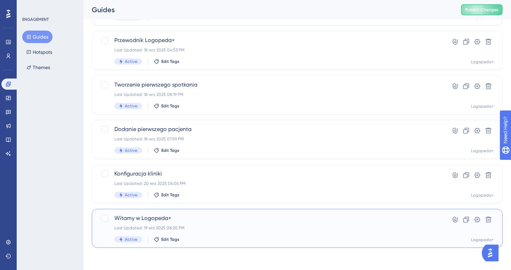
click at [229, 221] on span "Witamy w Logopeda+" at bounding box center [269, 218] width 310 height 8
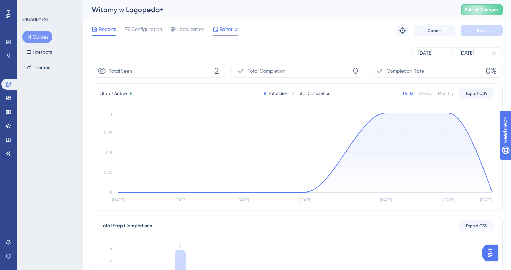
click at [224, 31] on span "Editor" at bounding box center [226, 29] width 13 height 8
click at [180, 25] on div "Reports Configuration Localization Editor Troubleshoot Cancel Save" at bounding box center [297, 30] width 411 height 22
click at [181, 29] on span "Localization" at bounding box center [190, 29] width 27 height 8
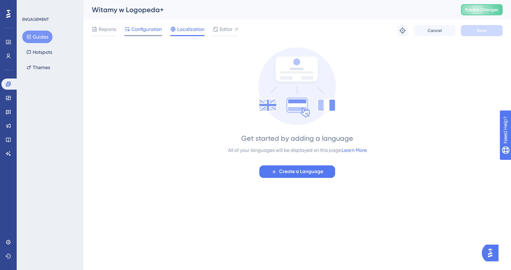
click at [142, 30] on span "Configuration" at bounding box center [146, 29] width 31 height 8
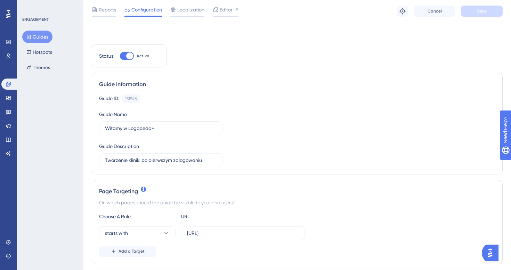
scroll to position [210, 0]
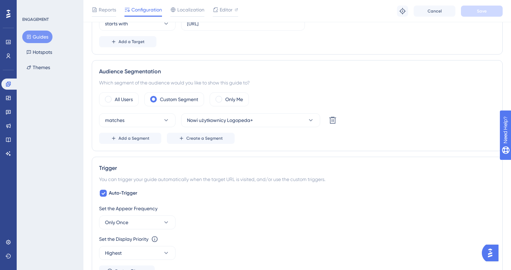
click at [42, 38] on button "Guides" at bounding box center [37, 37] width 30 height 13
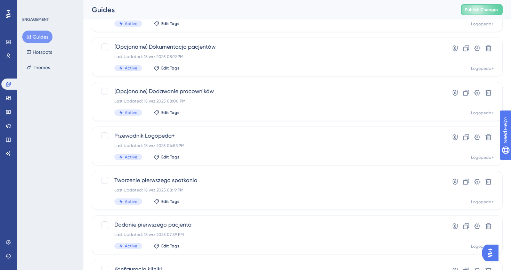
scroll to position [256, 0]
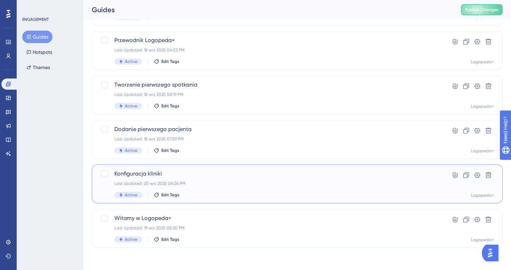
click at [193, 177] on span "Konfiguracja kliniki" at bounding box center [269, 174] width 310 height 8
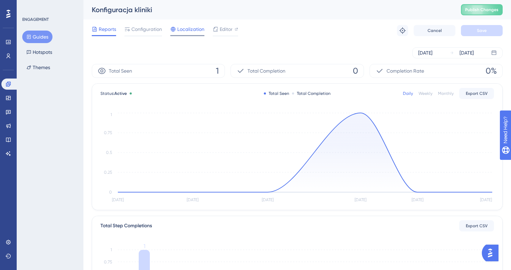
click at [188, 31] on span "Localization" at bounding box center [190, 29] width 27 height 8
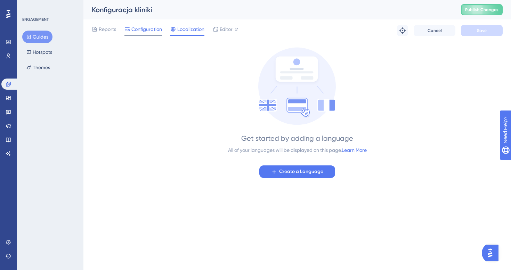
click at [148, 33] on span "Configuration" at bounding box center [146, 29] width 31 height 8
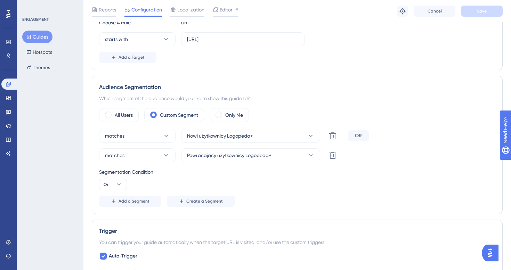
scroll to position [195, 0]
click at [120, 201] on span "Add a Segment" at bounding box center [134, 201] width 31 height 6
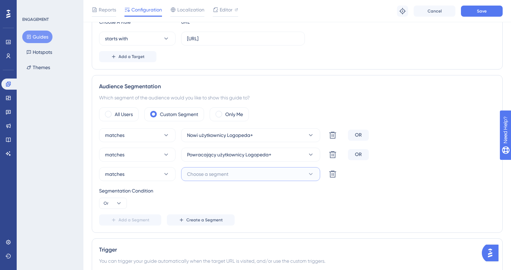
click at [254, 174] on button "Choose a segment" at bounding box center [250, 174] width 139 height 14
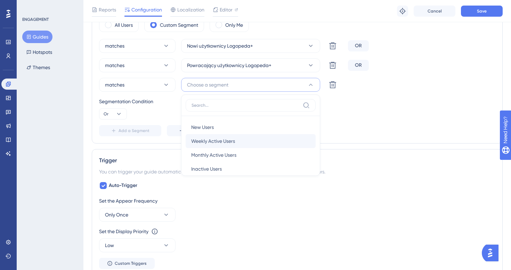
scroll to position [23, 0]
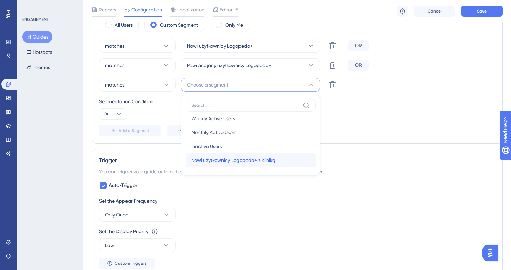
click at [244, 161] on span "Nowi użytkownicy Logopeda+ z kliniką" at bounding box center [233, 160] width 84 height 8
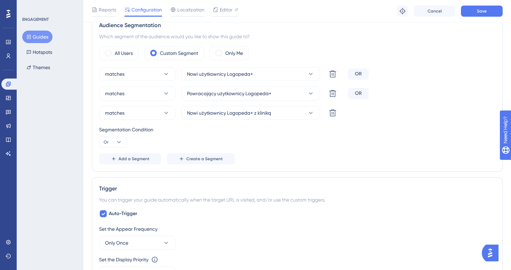
scroll to position [255, 0]
click at [484, 12] on span "Save" at bounding box center [482, 11] width 10 height 6
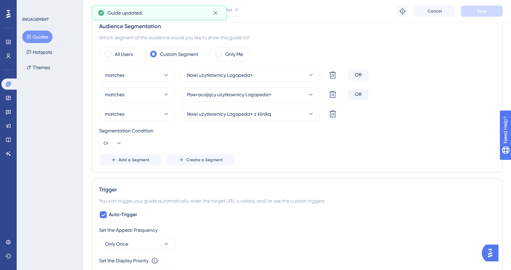
click at [37, 37] on button "Guides" at bounding box center [37, 37] width 30 height 13
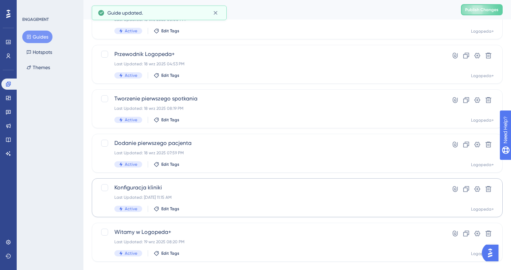
scroll to position [241, 0]
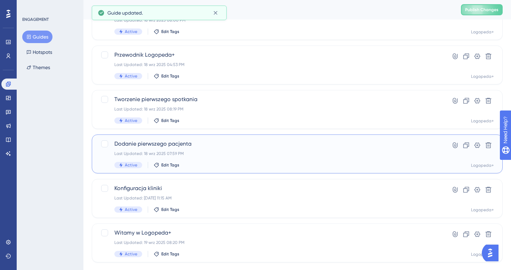
click at [202, 152] on div "Last Updated: 18 wrz 2025 07:59 PM" at bounding box center [269, 154] width 310 height 6
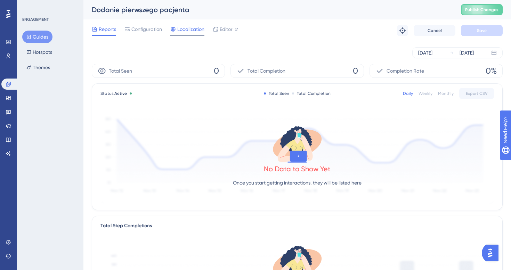
click at [199, 32] on span "Localization" at bounding box center [190, 29] width 27 height 8
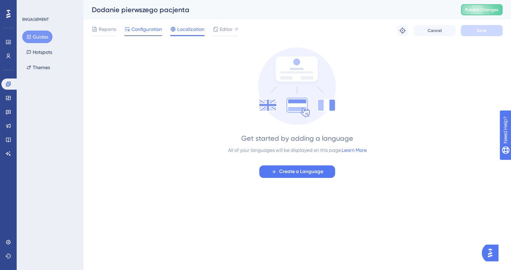
click at [146, 29] on span "Configuration" at bounding box center [146, 29] width 31 height 8
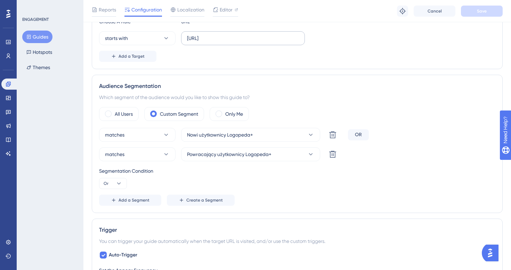
scroll to position [237, 0]
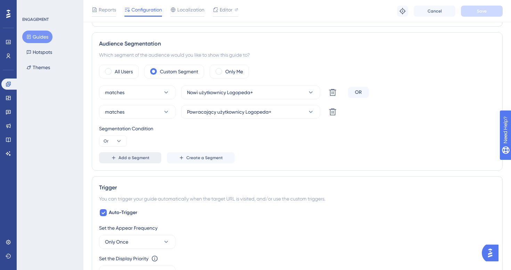
click at [146, 159] on span "Add a Segment" at bounding box center [134, 158] width 31 height 6
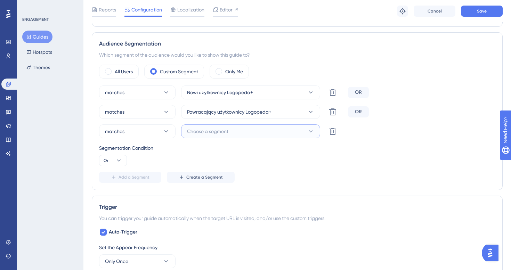
click at [226, 133] on span "Choose a segment" at bounding box center [207, 131] width 41 height 8
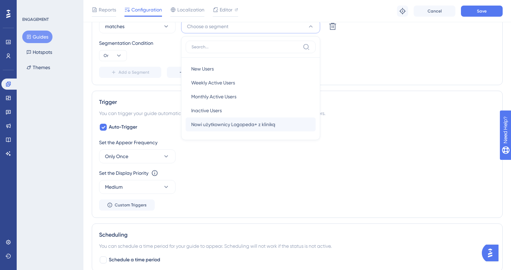
scroll to position [342, 0]
click at [245, 125] on span "Nowi użytkownicy Logopeda+ z kliniką" at bounding box center [233, 125] width 84 height 8
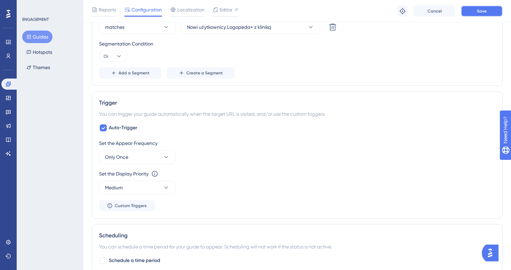
click at [486, 8] on button "Save" at bounding box center [482, 11] width 42 height 11
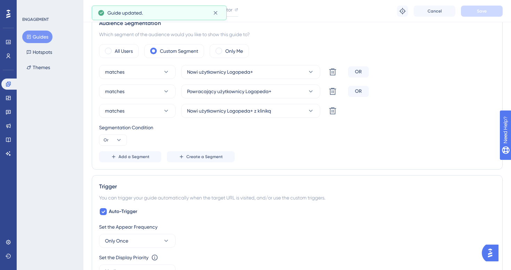
scroll to position [255, 0]
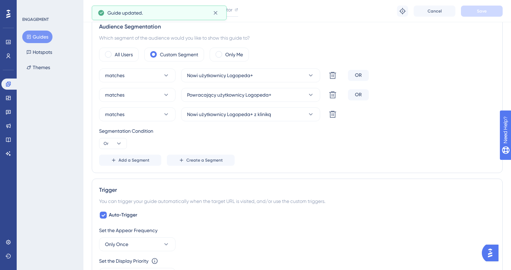
click at [44, 39] on button "Guides" at bounding box center [37, 37] width 30 height 13
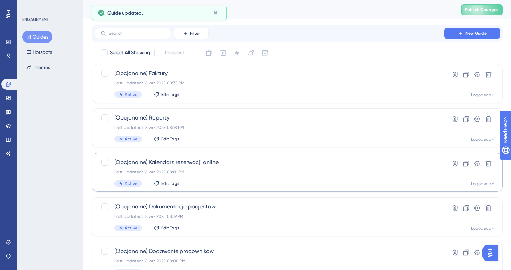
scroll to position [256, 0]
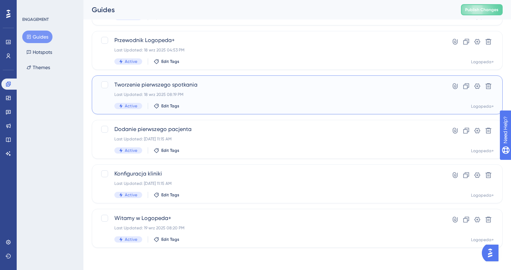
click at [210, 93] on div "Last Updated: 18 wrz 2025 08:19 PM" at bounding box center [269, 95] width 310 height 6
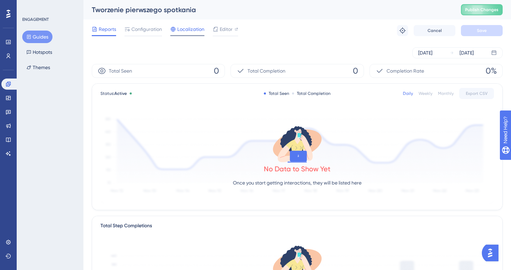
click at [189, 29] on span "Localization" at bounding box center [190, 29] width 27 height 8
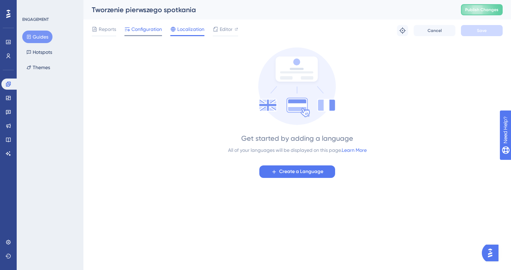
click at [153, 26] on span "Configuration" at bounding box center [146, 29] width 31 height 8
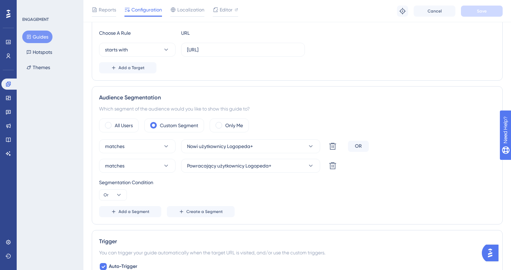
scroll to position [192, 0]
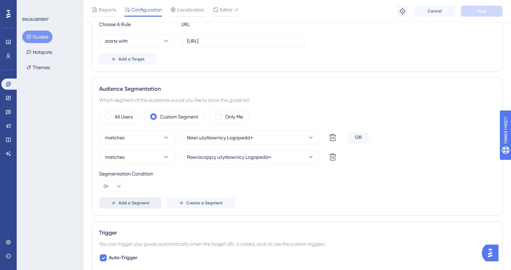
click at [145, 205] on span "Add a Segment" at bounding box center [134, 203] width 31 height 6
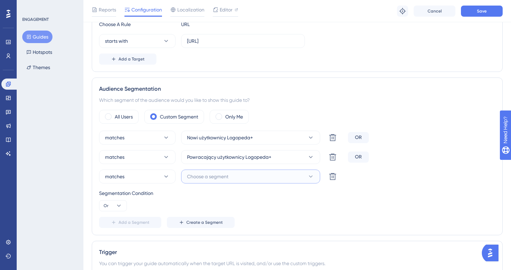
click at [228, 179] on span "Choose a segment" at bounding box center [207, 176] width 41 height 8
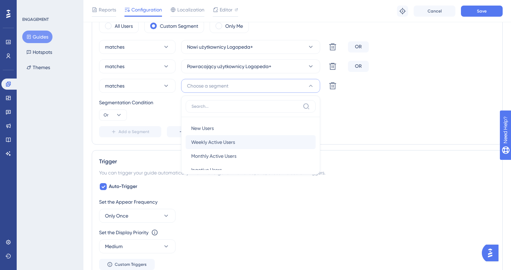
scroll to position [25, 0]
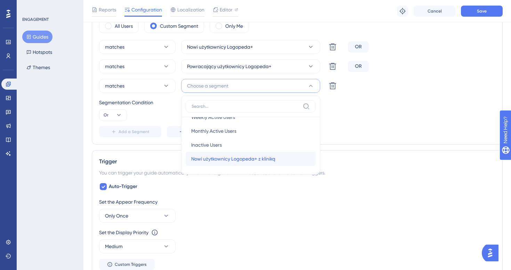
click at [230, 155] on span "Nowi użytkownicy Logopeda+ z kliniką" at bounding box center [233, 159] width 84 height 8
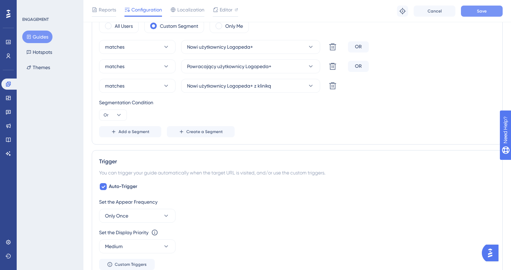
click at [475, 13] on button "Save" at bounding box center [482, 11] width 42 height 11
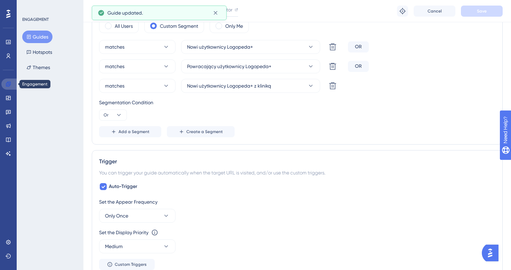
click at [8, 85] on icon at bounding box center [9, 84] width 6 height 6
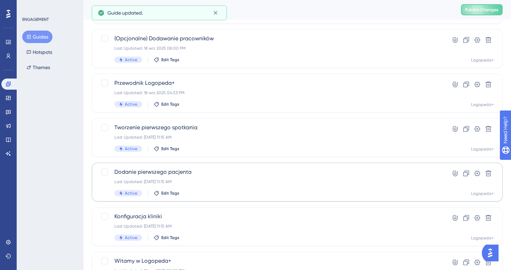
scroll to position [209, 0]
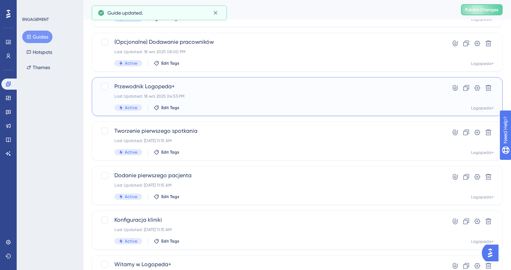
click at [201, 88] on span "Przewodnik Logopeda+" at bounding box center [269, 86] width 310 height 8
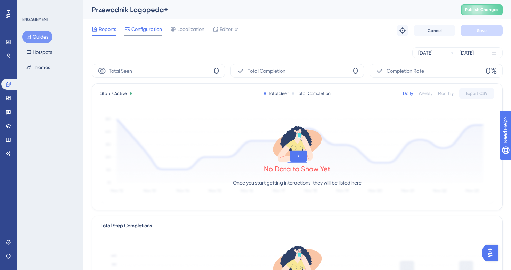
click at [151, 29] on span "Configuration" at bounding box center [146, 29] width 31 height 8
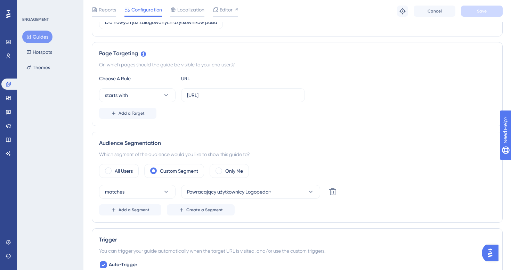
scroll to position [148, 0]
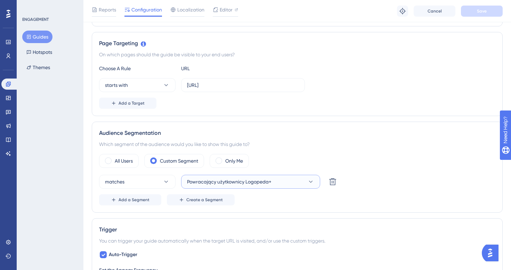
click at [290, 182] on button "Powracający użytkownicy Logopeda+" at bounding box center [250, 182] width 139 height 14
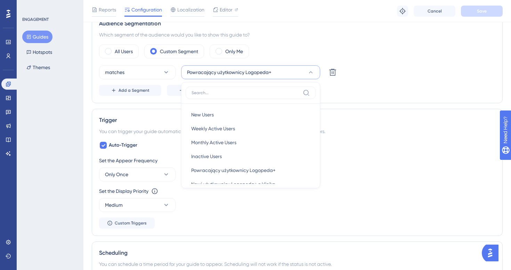
click at [373, 107] on div "Status: Active Guide Information Guide ID: 152175 Copy Guide Name Przewodnik Lo…" at bounding box center [297, 142] width 411 height 711
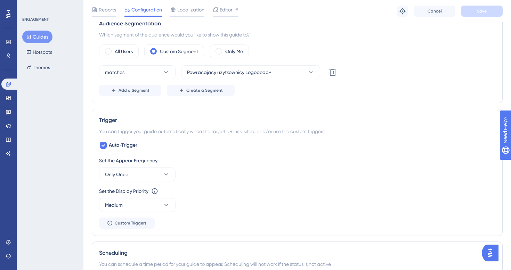
click at [43, 34] on button "Guides" at bounding box center [37, 37] width 30 height 13
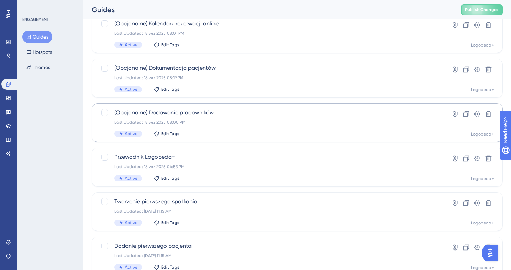
scroll to position [138, 0]
click at [220, 122] on div "Last Updated: 18 wrz 2025 08:00 PM" at bounding box center [269, 123] width 310 height 6
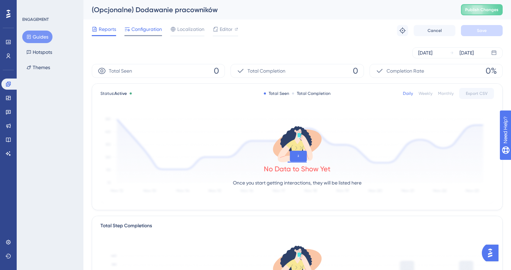
click at [145, 31] on span "Configuration" at bounding box center [146, 29] width 31 height 8
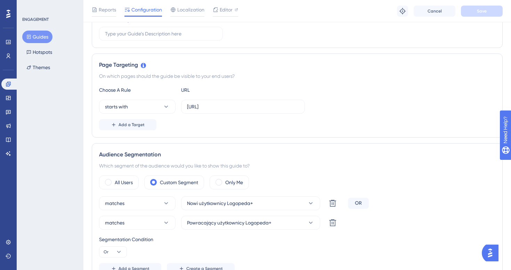
scroll to position [147, 0]
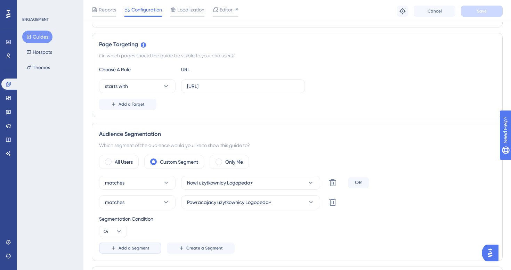
drag, startPoint x: 139, startPoint y: 245, endPoint x: 146, endPoint y: 245, distance: 6.6
click at [139, 245] on span "Add a Segment" at bounding box center [134, 248] width 31 height 6
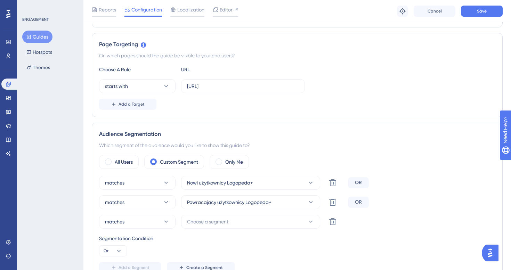
click at [224, 214] on div "matches Nowi użytkownicy Logopeda+ Delete OR matches Powracający użytkownicy Lo…" at bounding box center [297, 224] width 396 height 97
click at [222, 219] on span "Choose a segment" at bounding box center [207, 222] width 41 height 8
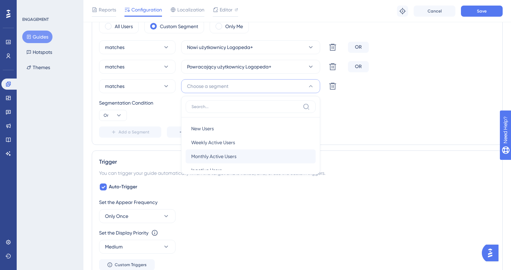
scroll to position [25, 0]
click at [226, 162] on span "Nowi użytkownicy Logopeda+ z kliniką" at bounding box center [233, 159] width 84 height 8
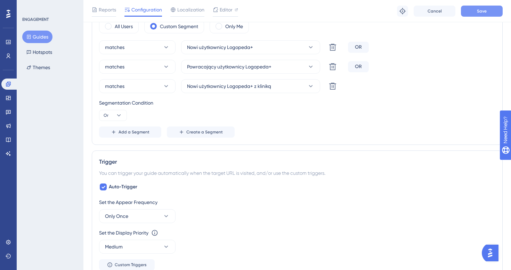
click at [478, 9] on span "Save" at bounding box center [482, 11] width 10 height 6
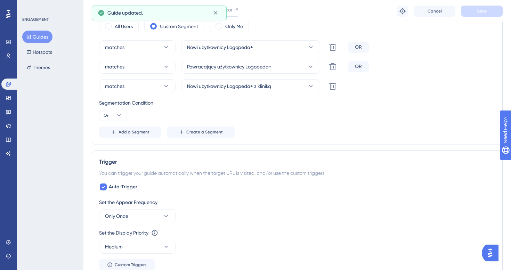
click at [37, 36] on button "Guides" at bounding box center [37, 37] width 30 height 13
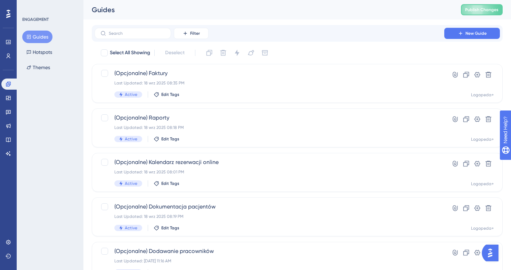
click at [47, 38] on button "Guides" at bounding box center [37, 37] width 30 height 13
click at [10, 84] on icon at bounding box center [9, 84] width 6 height 6
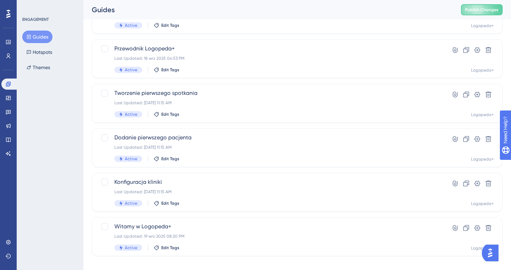
scroll to position [256, 0]
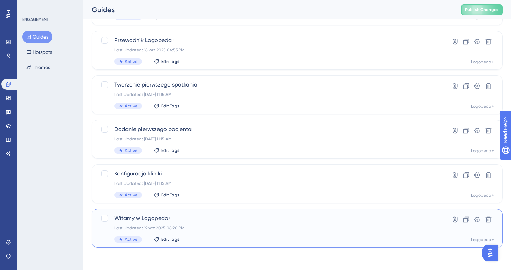
click at [187, 216] on span "Witamy w Logopeda+" at bounding box center [269, 218] width 310 height 8
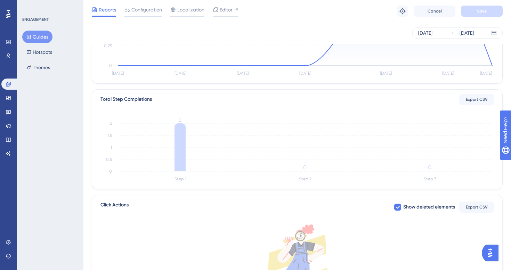
scroll to position [25, 0]
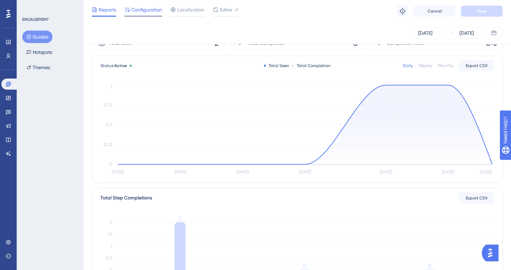
click at [149, 11] on span "Configuration" at bounding box center [146, 10] width 31 height 8
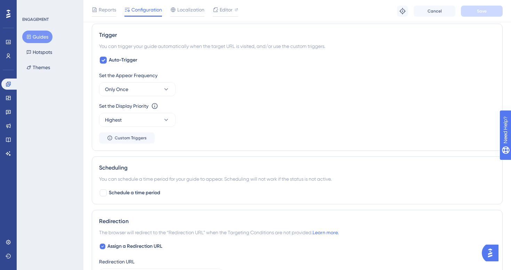
scroll to position [342, 0]
click at [11, 44] on link at bounding box center [8, 42] width 14 height 11
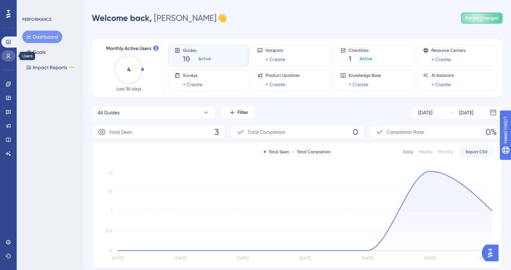
click at [6, 56] on icon at bounding box center [9, 56] width 6 height 6
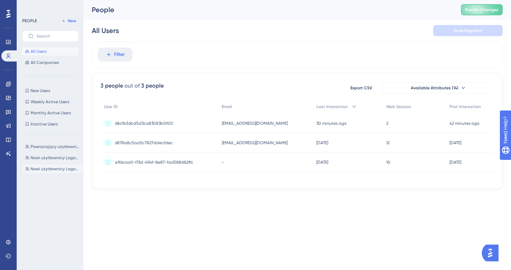
click at [47, 166] on button "Nowi użytkownicy Logopeda+ Nowi użytkownicy Logopeda+" at bounding box center [52, 169] width 60 height 8
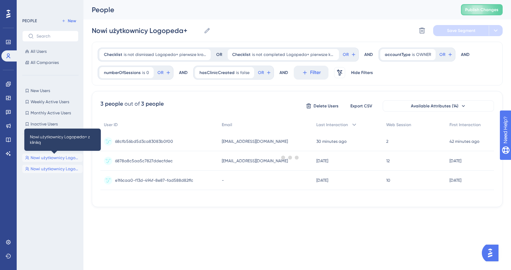
click at [47, 159] on span "Nowi użytkownicy Logopeda+ z kliniką" at bounding box center [55, 158] width 49 height 6
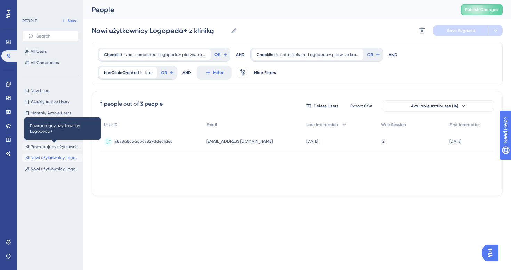
click at [39, 146] on span "Powracający użytkownicy Logopeda+" at bounding box center [55, 147] width 49 height 6
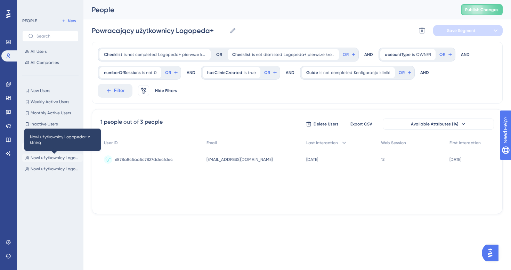
click at [38, 157] on span "Nowi użytkownicy Logopeda+ z kliniką" at bounding box center [55, 158] width 49 height 6
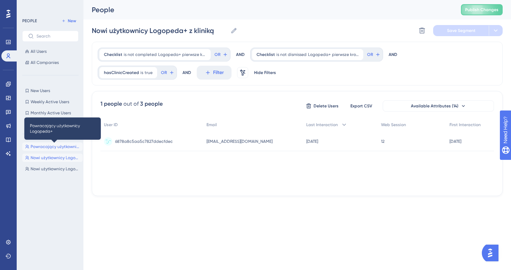
click at [45, 145] on span "Powracający użytkownicy Logopeda+" at bounding box center [55, 147] width 49 height 6
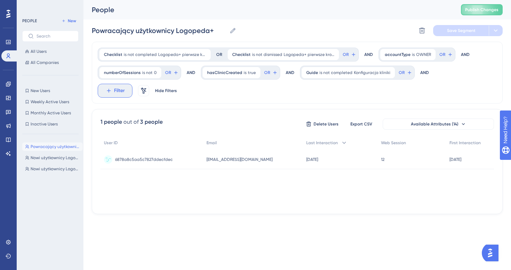
click at [120, 92] on span "Filter" at bounding box center [119, 91] width 11 height 8
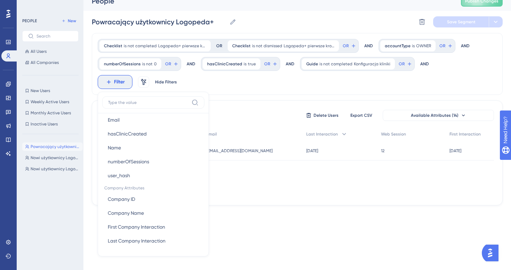
scroll to position [8, 0]
click at [231, 99] on div "Checklist is not completed Logopeda+ pierwsze kroki Logopeda+ pierwsze kroki Re…" at bounding box center [297, 119] width 411 height 172
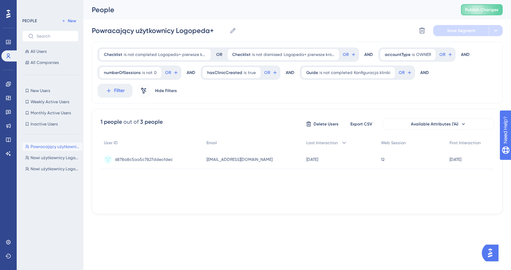
scroll to position [0, 0]
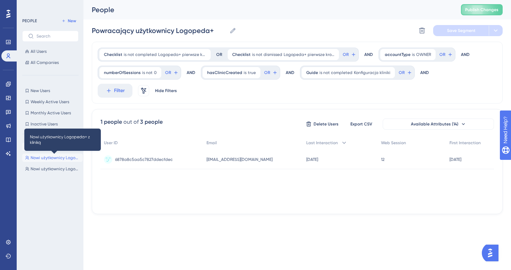
click at [53, 160] on span "Nowi użytkownicy Logopeda+ z kliniką" at bounding box center [55, 158] width 49 height 6
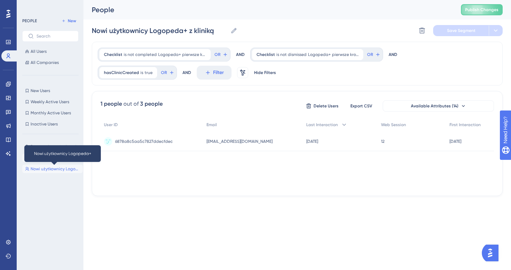
click at [51, 166] on span "Nowi użytkownicy Logopeda+" at bounding box center [55, 169] width 49 height 6
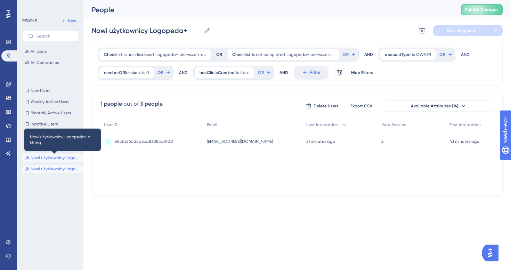
click at [54, 160] on span "Nowi użytkownicy Logopeda+ z kliniką" at bounding box center [55, 158] width 49 height 6
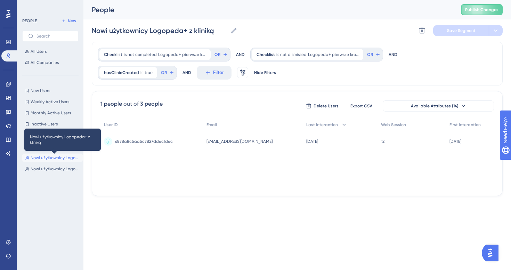
click at [56, 160] on span "Nowi użytkownicy Logopeda+ z kliniką" at bounding box center [55, 158] width 49 height 6
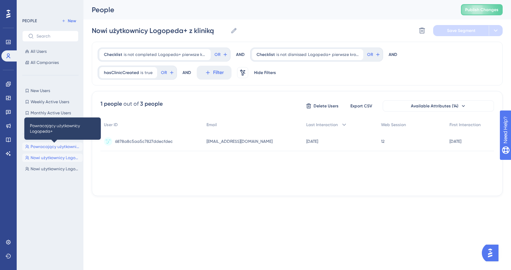
click at [60, 144] on span "Powracający użytkownicy Logopeda+" at bounding box center [55, 147] width 49 height 6
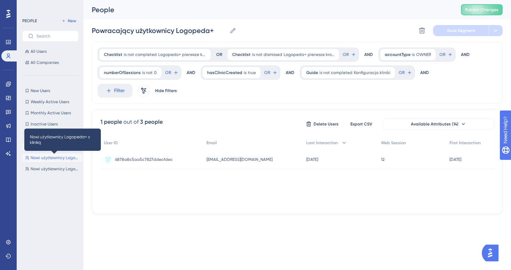
click at [58, 158] on span "Nowi użytkownicy Logopeda+ z kliniką" at bounding box center [55, 158] width 49 height 6
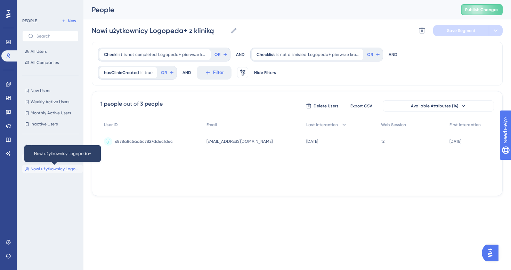
click at [57, 167] on span "Nowi użytkownicy Logopeda+" at bounding box center [55, 169] width 49 height 6
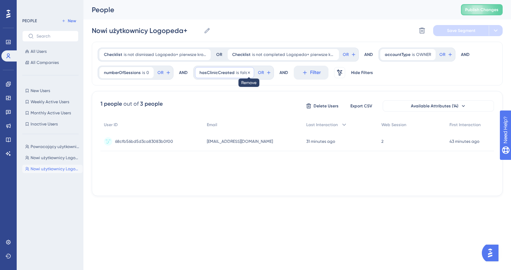
click at [247, 74] on icon at bounding box center [249, 73] width 4 height 4
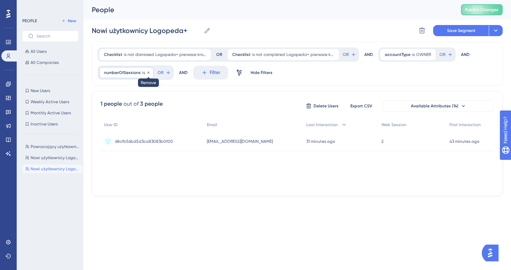
click at [148, 74] on icon at bounding box center [148, 73] width 4 height 4
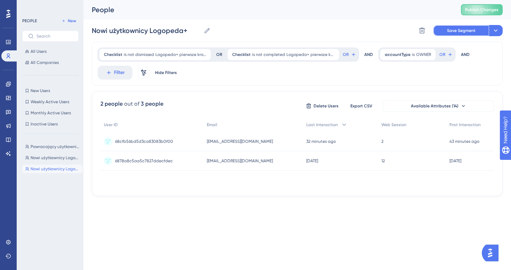
click at [449, 32] on span "Save Segment" at bounding box center [461, 31] width 29 height 6
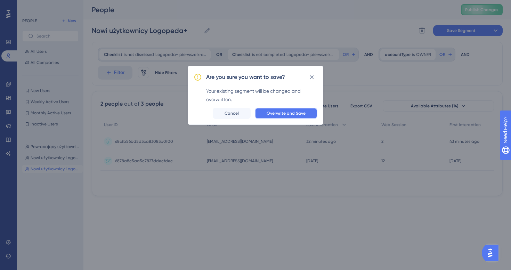
click at [291, 118] on button "Overwrite and Save" at bounding box center [286, 113] width 63 height 11
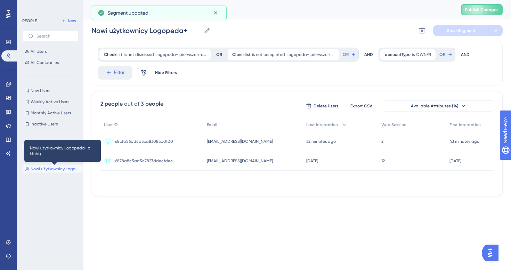
click at [64, 171] on span "Nowi użytkownicy Logopeda+ z kliniką" at bounding box center [55, 169] width 49 height 6
type input "Nowi użytkownicy Logopeda+ z kliniką"
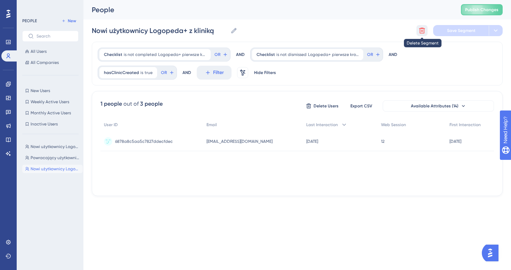
click at [425, 30] on icon at bounding box center [422, 30] width 7 height 7
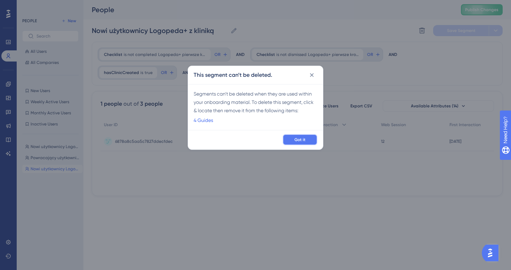
click at [303, 141] on span "Got it" at bounding box center [299, 140] width 11 height 6
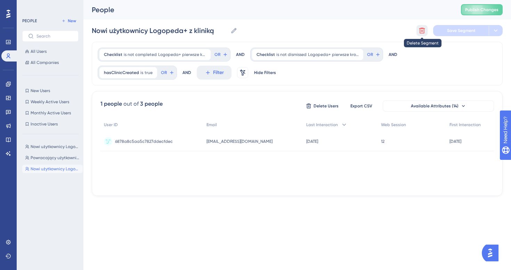
click at [422, 30] on icon at bounding box center [422, 31] width 6 height 6
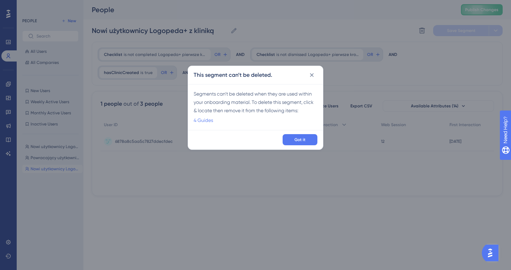
click at [201, 122] on link "4 Guides" at bounding box center [203, 120] width 19 height 8
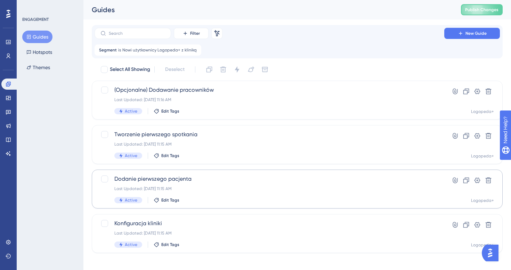
scroll to position [5, 0]
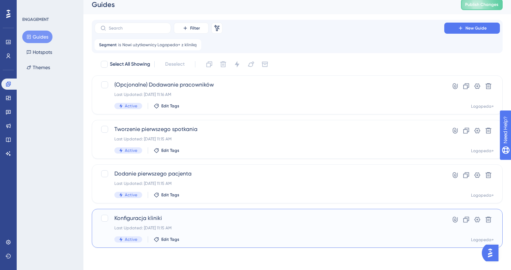
click at [185, 224] on div "Konfiguracja kliniki Last Updated: 21 wrz 2025 11:15 AM Active Edit Tags" at bounding box center [269, 228] width 310 height 29
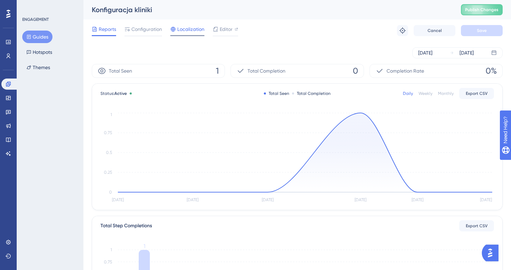
click at [182, 28] on span "Localization" at bounding box center [190, 29] width 27 height 8
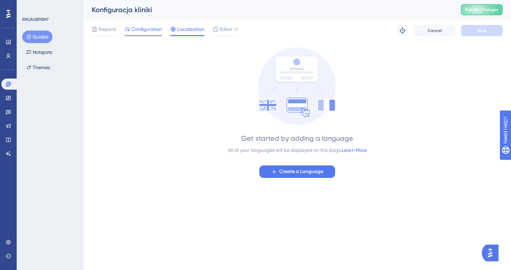
click at [153, 28] on span "Configuration" at bounding box center [146, 29] width 31 height 8
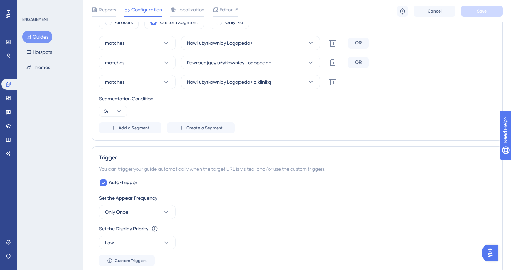
scroll to position [283, 0]
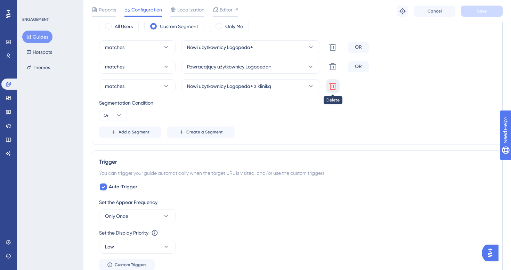
click at [332, 87] on icon at bounding box center [332, 86] width 7 height 7
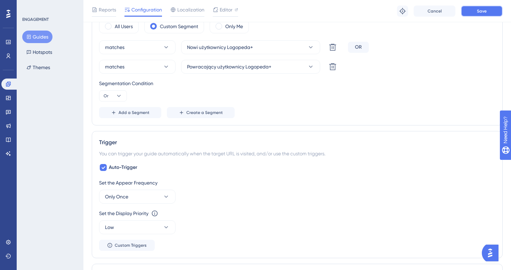
click at [471, 9] on button "Save" at bounding box center [482, 11] width 42 height 11
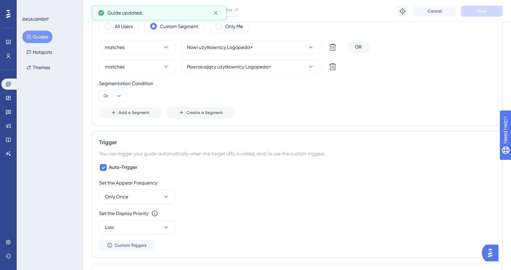
click at [36, 37] on button "Guides" at bounding box center [37, 37] width 30 height 13
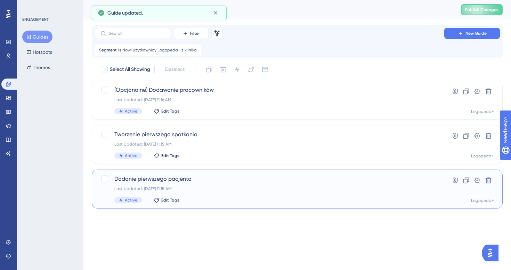
click at [209, 193] on div "Dodanie pierwszego pacjenta Last Updated: 21 wrz 2025 11:15 AM Active Edit Tags" at bounding box center [269, 189] width 310 height 29
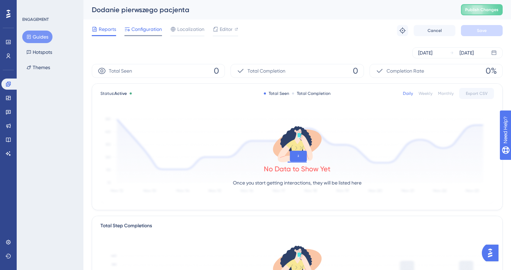
click at [148, 36] on div at bounding box center [143, 35] width 38 height 1
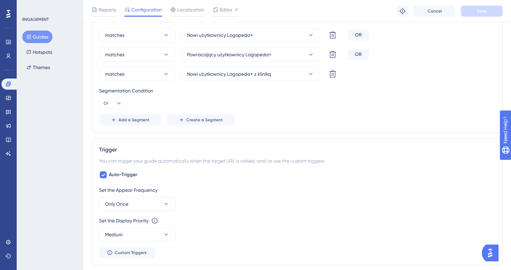
scroll to position [247, 0]
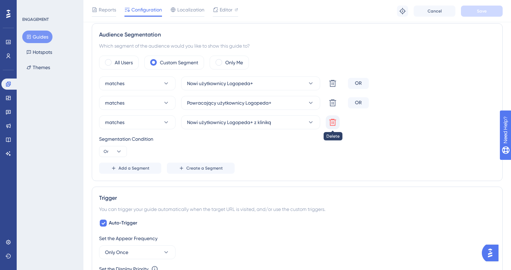
click at [336, 124] on icon at bounding box center [333, 122] width 8 height 8
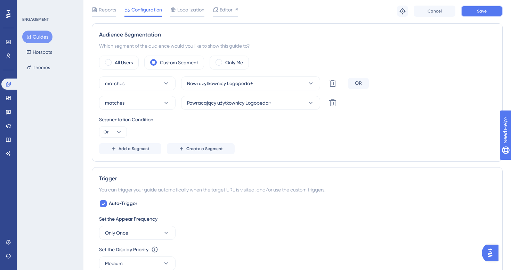
click at [494, 8] on button "Save" at bounding box center [482, 11] width 42 height 11
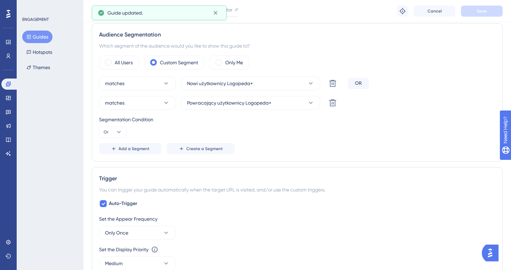
click at [44, 36] on button "Guides" at bounding box center [37, 37] width 30 height 13
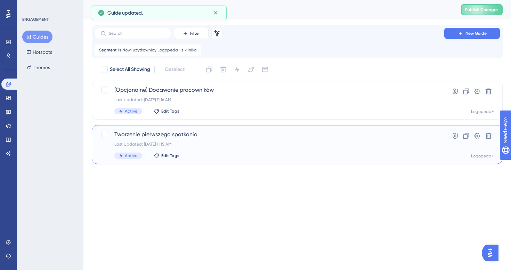
click at [219, 145] on div "Last Updated: 21 wrz 2025 11:15 AM" at bounding box center [269, 145] width 310 height 6
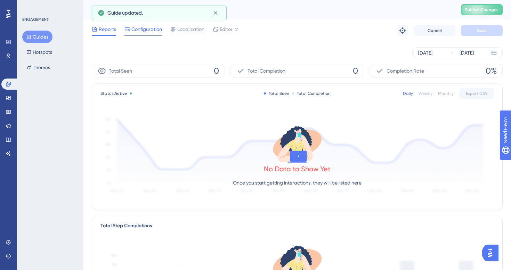
click at [147, 27] on span "Configuration" at bounding box center [146, 29] width 31 height 8
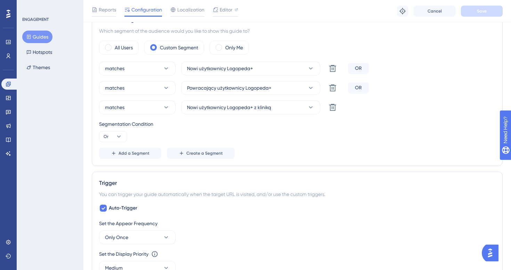
scroll to position [249, 0]
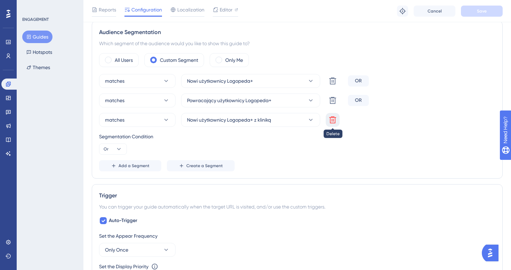
click at [338, 120] on button at bounding box center [333, 120] width 14 height 14
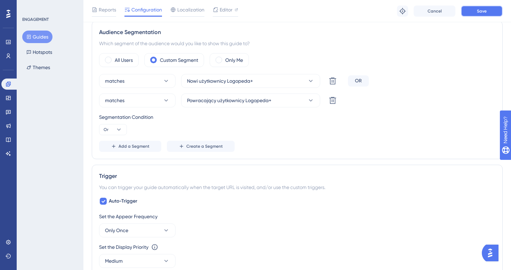
click at [474, 13] on button "Save" at bounding box center [482, 11] width 42 height 11
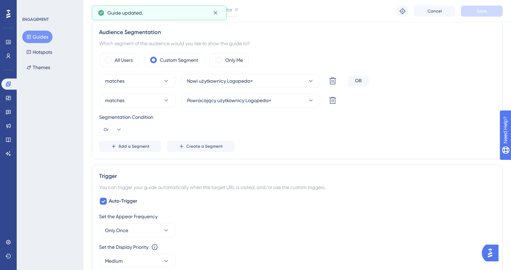
click at [39, 35] on button "Guides" at bounding box center [37, 37] width 30 height 13
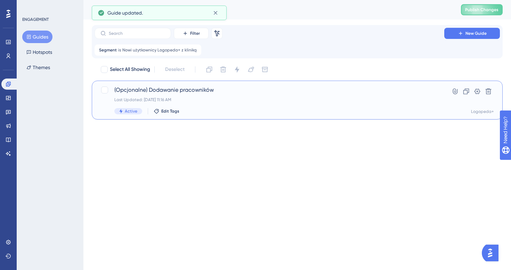
click at [207, 99] on div "Last Updated: 21 wrz 2025 11:16 AM" at bounding box center [269, 100] width 310 height 6
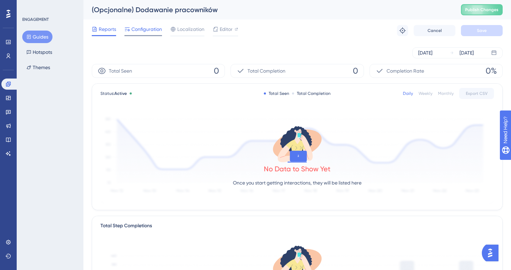
click at [155, 32] on span "Configuration" at bounding box center [146, 29] width 31 height 8
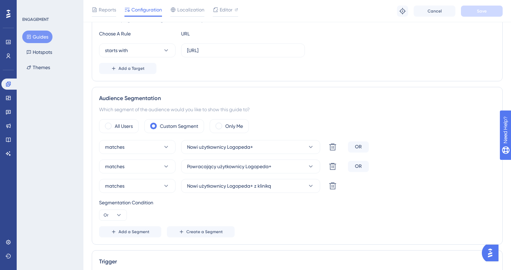
scroll to position [183, 0]
click at [336, 186] on icon at bounding box center [333, 186] width 8 height 8
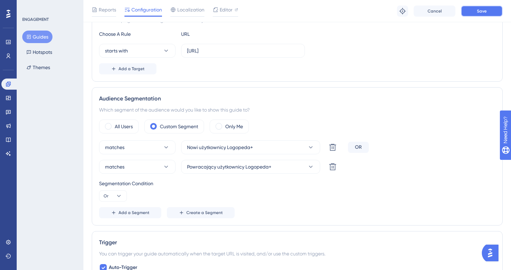
click at [473, 13] on button "Save" at bounding box center [482, 11] width 42 height 11
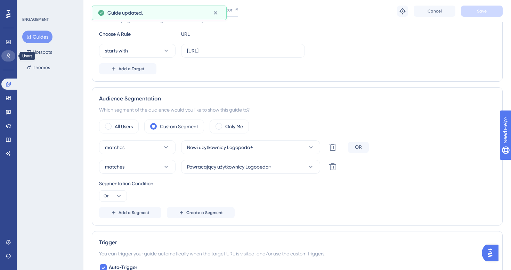
click at [9, 57] on icon at bounding box center [9, 56] width 4 height 5
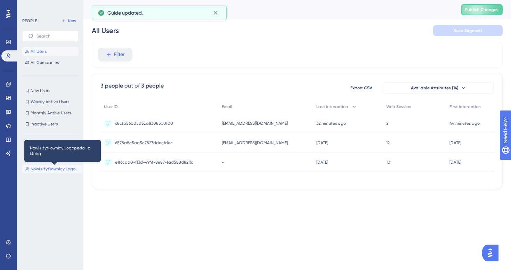
click at [64, 166] on span "Nowi użytkownicy Logopeda+ z kliniką" at bounding box center [55, 169] width 49 height 6
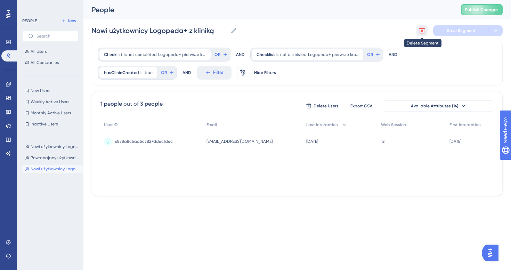
click at [424, 30] on icon at bounding box center [422, 31] width 6 height 6
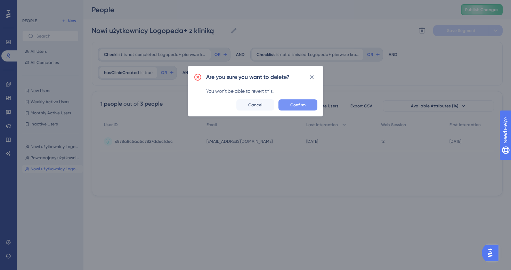
click at [296, 104] on span "Confirm" at bounding box center [297, 105] width 15 height 6
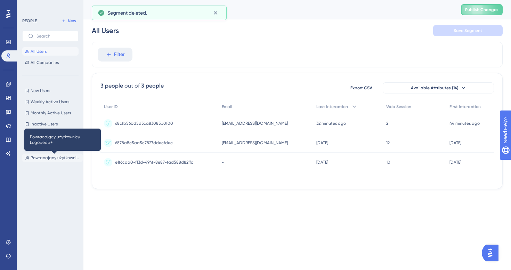
click at [46, 157] on span "Powracający użytkownicy Logopeda+" at bounding box center [55, 158] width 49 height 6
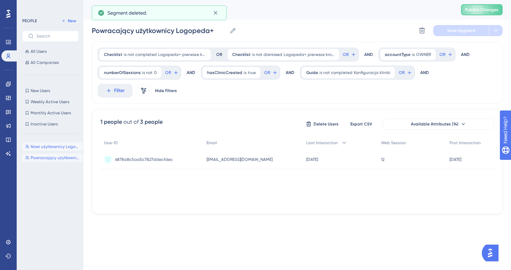
click at [46, 150] on button "Nowi użytkownicy Logopeda+ Nowi użytkownicy Logopeda+" at bounding box center [52, 147] width 60 height 8
type input "Nowi użytkownicy Logopeda+"
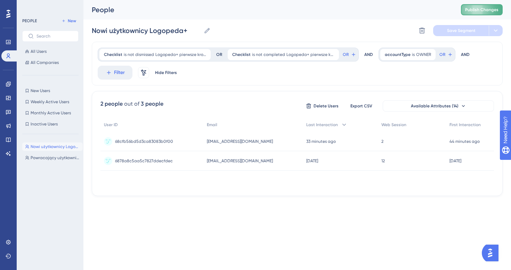
click at [480, 8] on span "Publish Changes" at bounding box center [481, 10] width 33 height 6
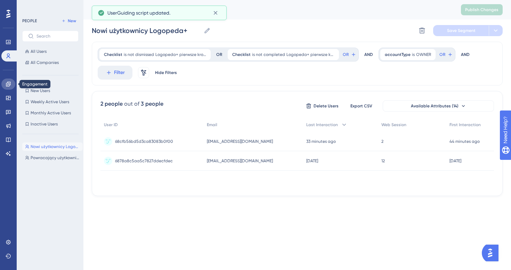
click at [9, 84] on icon at bounding box center [8, 84] width 5 height 5
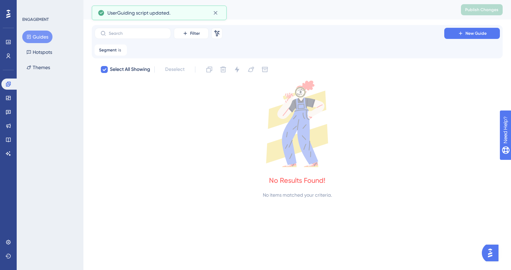
click at [46, 39] on button "Guides" at bounding box center [37, 37] width 30 height 13
click at [124, 65] on div "Select All Showing Deselect" at bounding box center [301, 69] width 403 height 11
click at [123, 73] on span "Select All Showing" at bounding box center [130, 69] width 40 height 8
click at [100, 71] on div at bounding box center [104, 69] width 8 height 8
click at [104, 71] on icon at bounding box center [104, 70] width 4 height 6
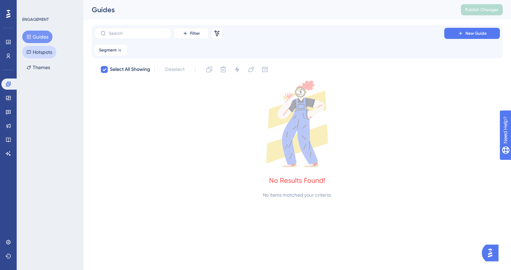
click at [43, 56] on button "Hotspots" at bounding box center [39, 52] width 34 height 13
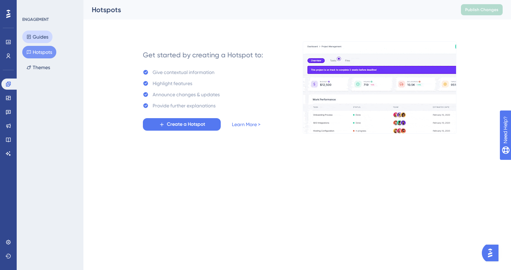
click at [43, 39] on button "Guides" at bounding box center [37, 37] width 30 height 13
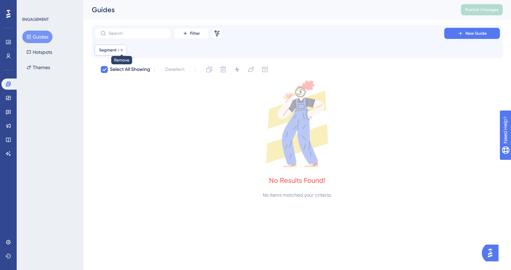
click at [121, 51] on icon at bounding box center [122, 50] width 4 height 4
checkbox input "false"
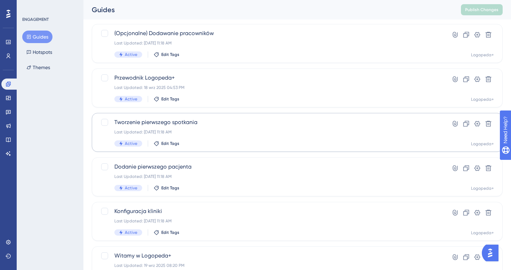
scroll to position [217, 0]
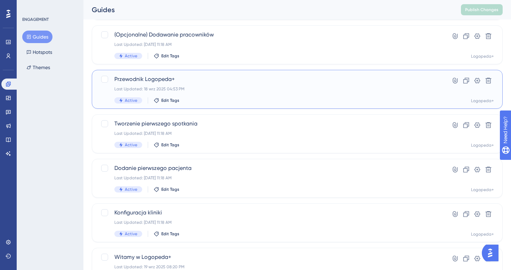
click at [220, 84] on div "Przewodnik Logopeda+ Last Updated: 18 wrz 2025 04:53 PM Active Edit Tags" at bounding box center [269, 89] width 310 height 29
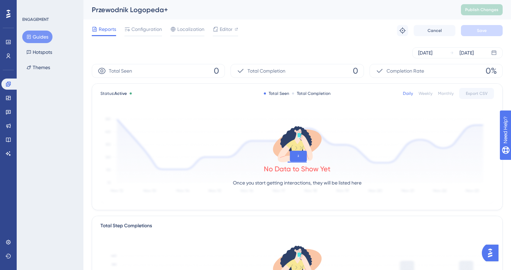
click at [148, 38] on div "Reports Configuration Localization Editor Troubleshoot Cancel Save" at bounding box center [297, 30] width 411 height 22
click at [148, 28] on span "Configuration" at bounding box center [146, 29] width 31 height 8
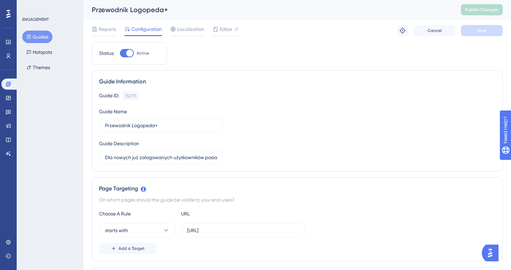
click at [48, 32] on button "Guides" at bounding box center [37, 37] width 30 height 13
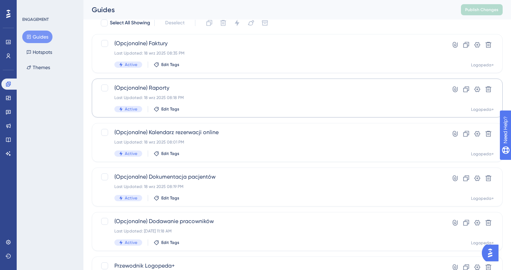
scroll to position [30, 0]
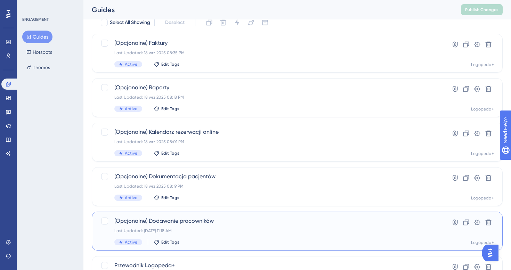
click at [192, 221] on span "(Opcjonalne) Dodawanie pracowników" at bounding box center [269, 221] width 310 height 8
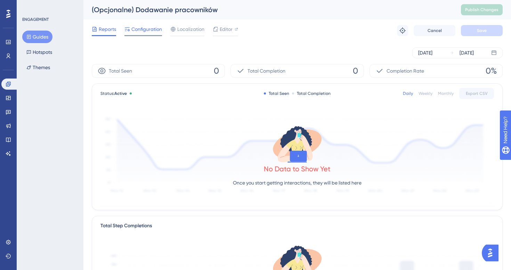
click at [151, 35] on div at bounding box center [143, 35] width 38 height 1
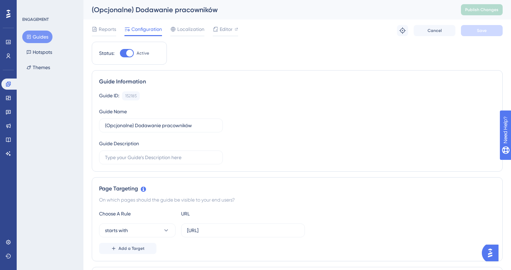
click at [40, 34] on button "Guides" at bounding box center [37, 37] width 30 height 13
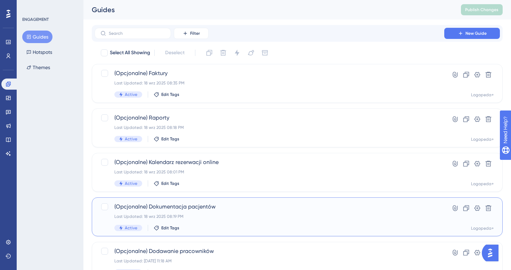
click at [194, 204] on span "(Opcjonalne) Dokumentacja pacjentów" at bounding box center [269, 207] width 310 height 8
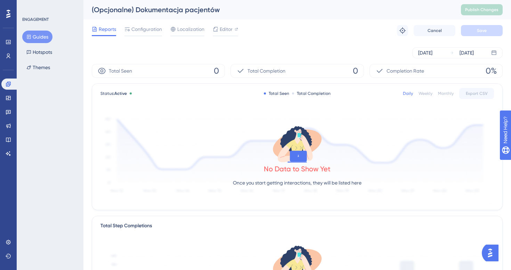
drag, startPoint x: 141, startPoint y: 25, endPoint x: 155, endPoint y: 40, distance: 20.4
click at [141, 26] on span "Configuration" at bounding box center [146, 29] width 31 height 8
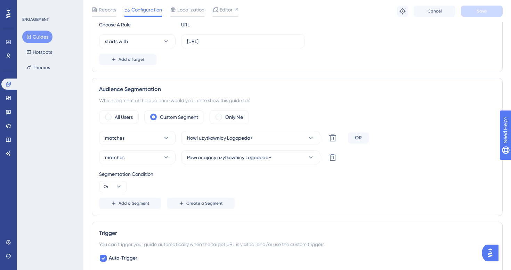
scroll to position [194, 0]
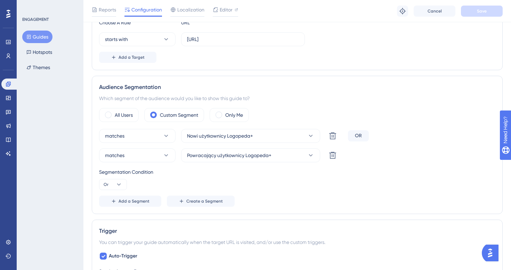
click at [35, 37] on button "Guides" at bounding box center [37, 37] width 30 height 13
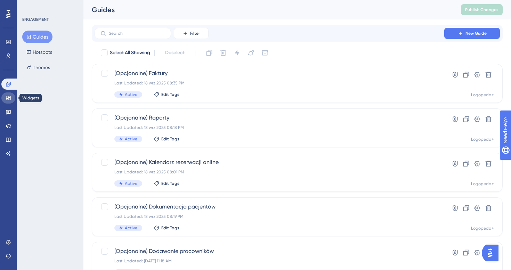
click at [10, 97] on icon at bounding box center [8, 98] width 5 height 4
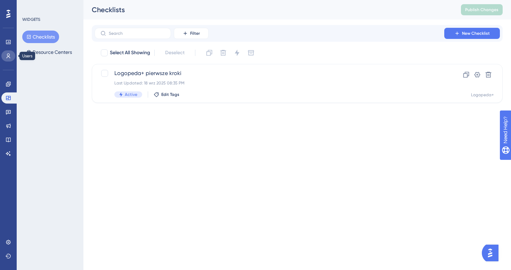
click at [4, 52] on link at bounding box center [8, 55] width 14 height 11
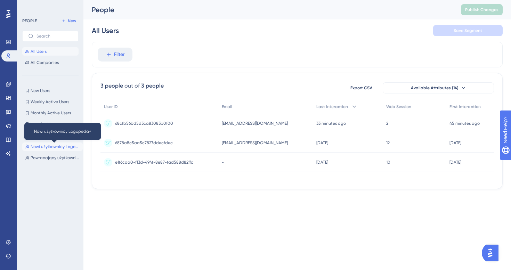
click at [37, 147] on span "Nowi użytkownicy Logopeda+" at bounding box center [55, 147] width 49 height 6
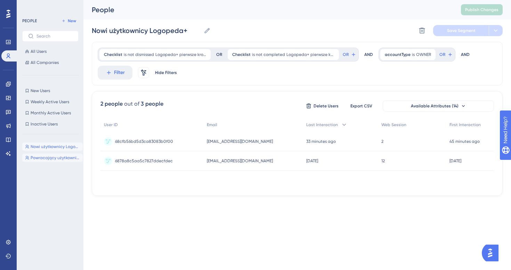
click at [43, 162] on div "Nowi użytkownicy Logopeda+ Nowi użytkownicy Logopeda+ Powracający użytkownicy L…" at bounding box center [52, 199] width 60 height 118
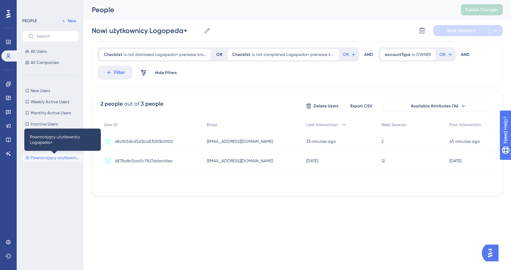
click at [45, 158] on span "Powracający użytkownicy Logopeda+" at bounding box center [55, 158] width 49 height 6
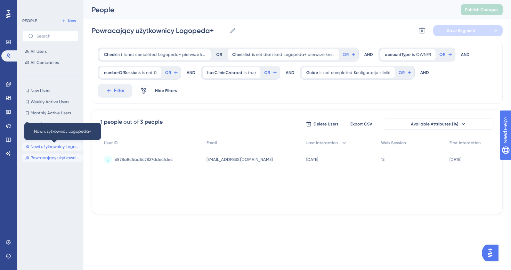
click at [53, 147] on span "Nowi użytkownicy Logopeda+" at bounding box center [55, 147] width 49 height 6
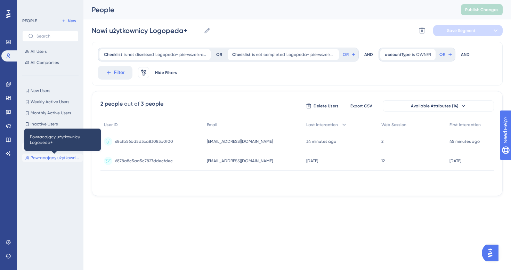
click at [58, 159] on span "Powracający użytkownicy Logopeda+" at bounding box center [55, 158] width 49 height 6
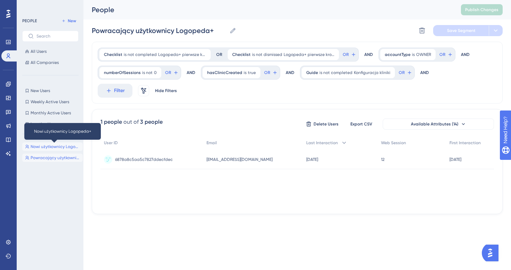
click at [51, 144] on span "Nowi użytkownicy Logopeda+" at bounding box center [55, 147] width 49 height 6
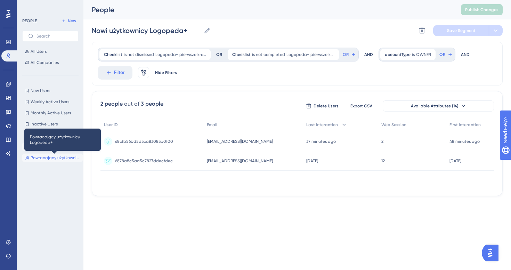
click at [56, 155] on span "Powracający użytkownicy Logopeda+" at bounding box center [55, 158] width 49 height 6
click at [59, 159] on span "Powracający użytkownicy Logopeda+" at bounding box center [55, 158] width 49 height 6
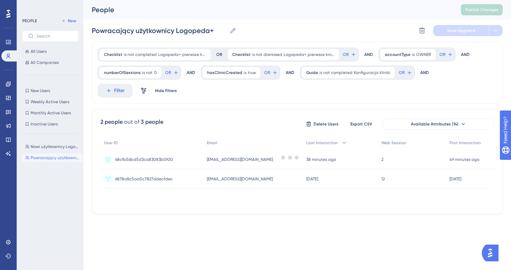
click at [125, 201] on div at bounding box center [291, 157] width 442 height 220
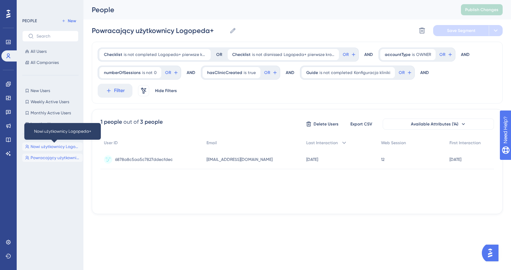
click at [51, 147] on span "Nowi użytkownicy Logopeda+" at bounding box center [55, 147] width 49 height 6
type input "Nowi użytkownicy Logopeda+"
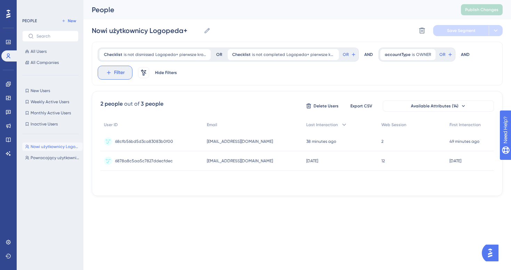
click at [117, 69] on span "Filter" at bounding box center [119, 72] width 11 height 8
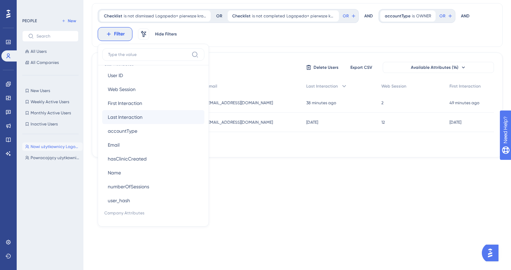
scroll to position [326, 0]
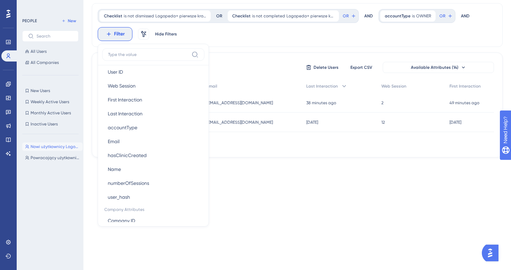
click at [221, 168] on div "Performance Users Engagement Widgets Feedback Product Updates Knowledge Base AI…" at bounding box center [297, 64] width 428 height 207
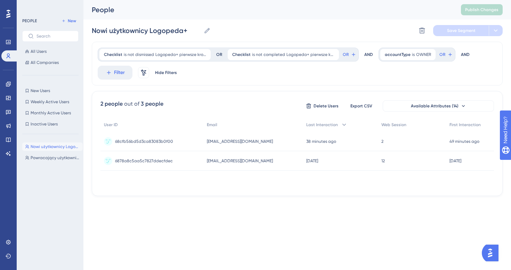
click at [5, 234] on div "Performance Users Engagement Widgets Feedback Product Updates Knowledge Base AI…" at bounding box center [8, 135] width 17 height 270
click at [6, 239] on link at bounding box center [8, 242] width 14 height 11
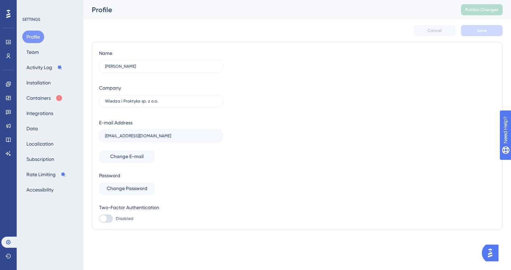
click at [50, 129] on div "Profile Team Activity Log Installation Containers Integrations Data Localizatio…" at bounding box center [50, 113] width 56 height 165
click at [38, 126] on button "Data" at bounding box center [32, 128] width 20 height 13
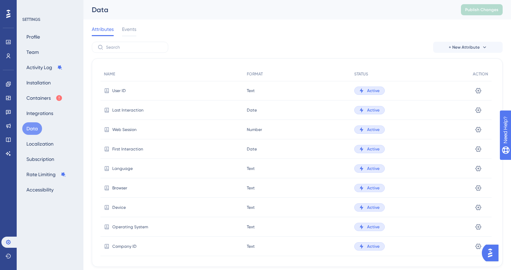
scroll to position [201, 0]
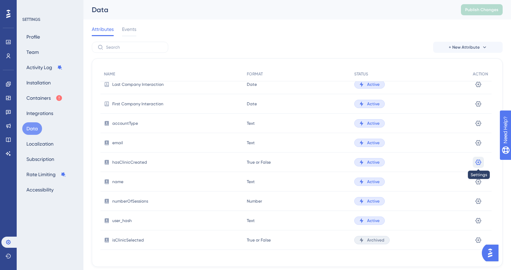
click at [476, 163] on icon at bounding box center [478, 162] width 7 height 7
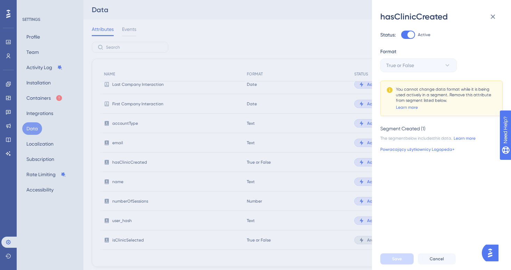
click at [406, 34] on div at bounding box center [408, 35] width 14 height 8
click at [401, 35] on input "Active" at bounding box center [401, 35] width 0 height 0
checkbox input "false"
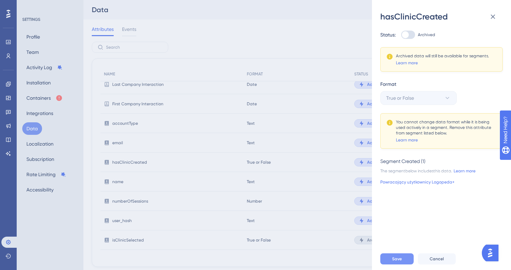
click at [401, 258] on span "Save" at bounding box center [397, 259] width 10 height 6
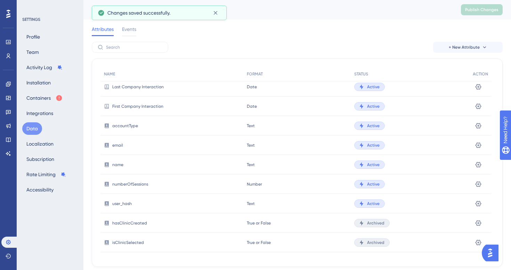
scroll to position [197, 0]
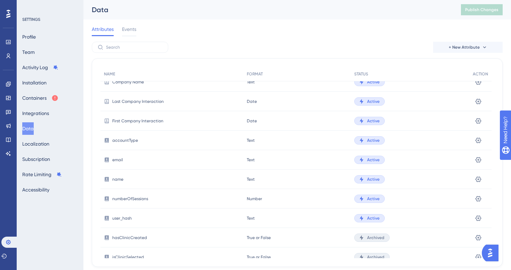
scroll to position [201, 0]
